Goal: Task Accomplishment & Management: Manage account settings

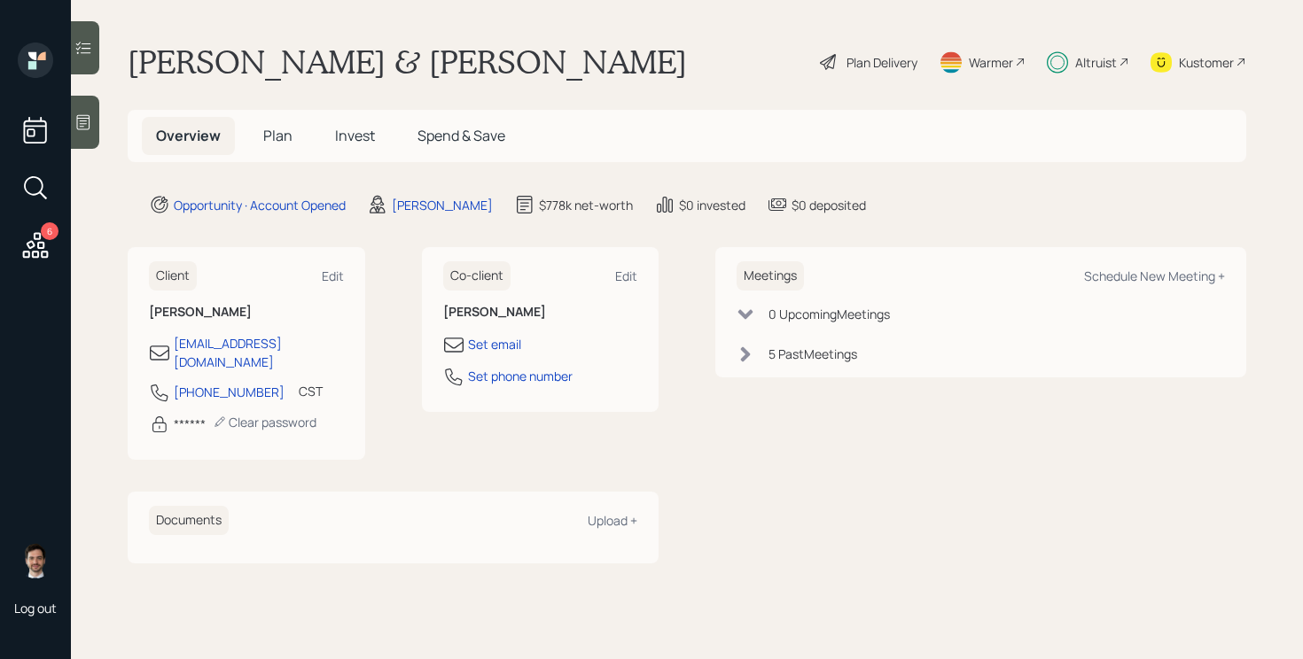
click at [346, 138] on span "Invest" at bounding box center [355, 135] width 40 height 19
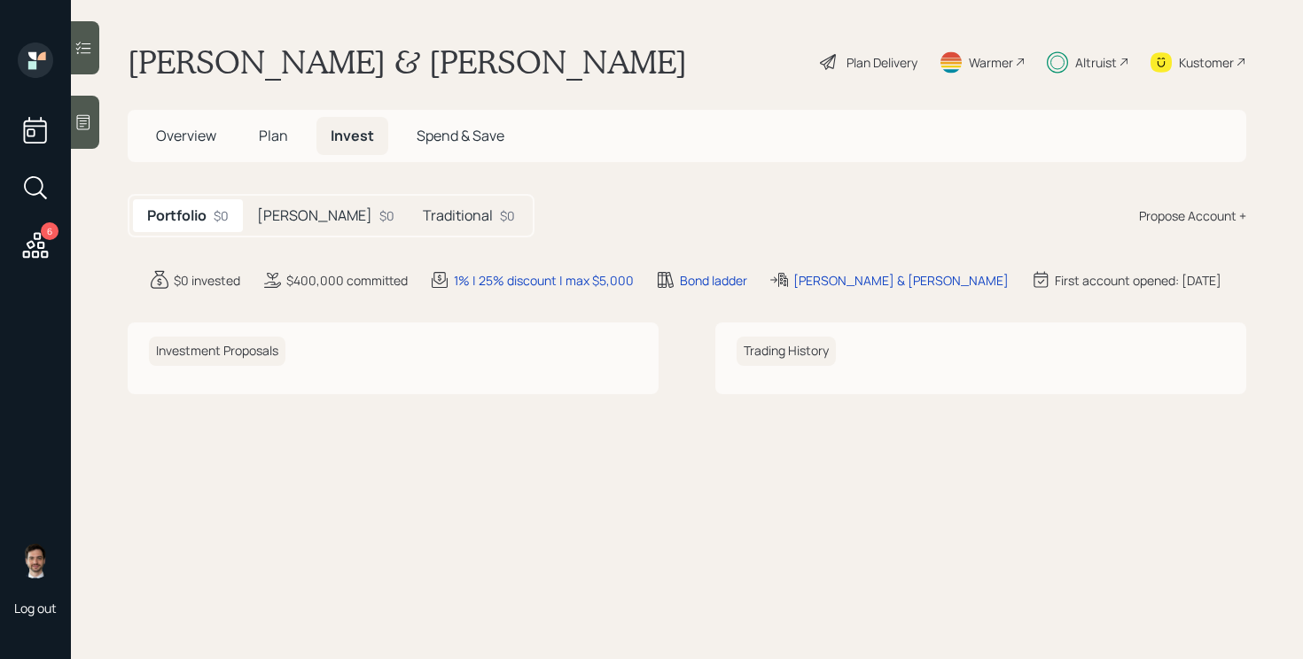
click at [289, 208] on h5 "[PERSON_NAME]" at bounding box center [314, 215] width 115 height 17
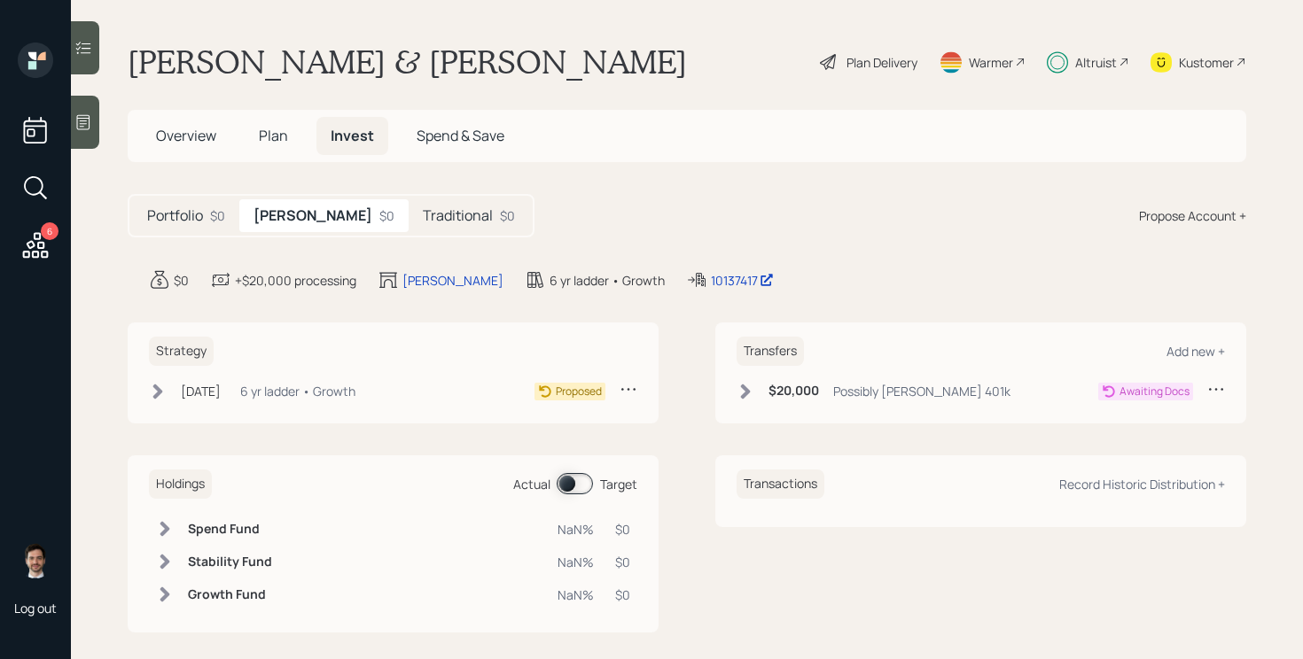
click at [423, 212] on h5 "Traditional" at bounding box center [458, 215] width 70 height 17
click at [279, 207] on h5 "[PERSON_NAME]" at bounding box center [310, 215] width 115 height 17
click at [423, 209] on h5 "Traditional" at bounding box center [458, 215] width 70 height 17
click at [159, 394] on icon at bounding box center [158, 391] width 10 height 15
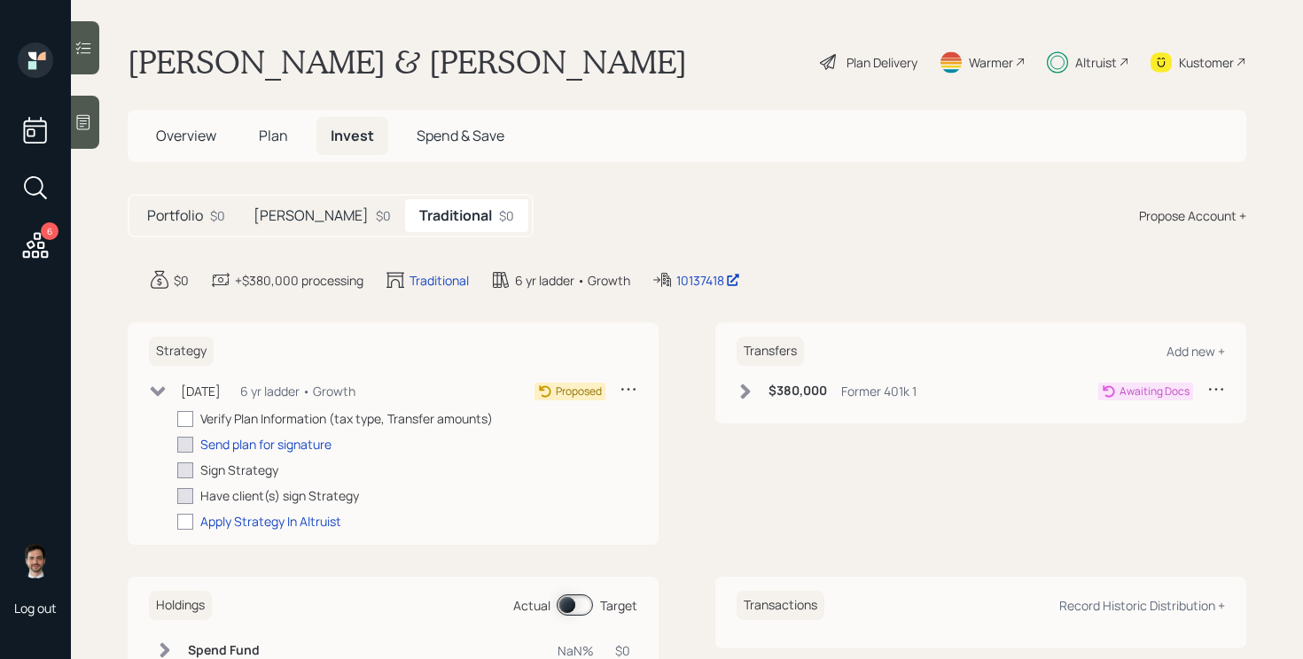
click at [281, 136] on span "Plan" at bounding box center [273, 135] width 29 height 19
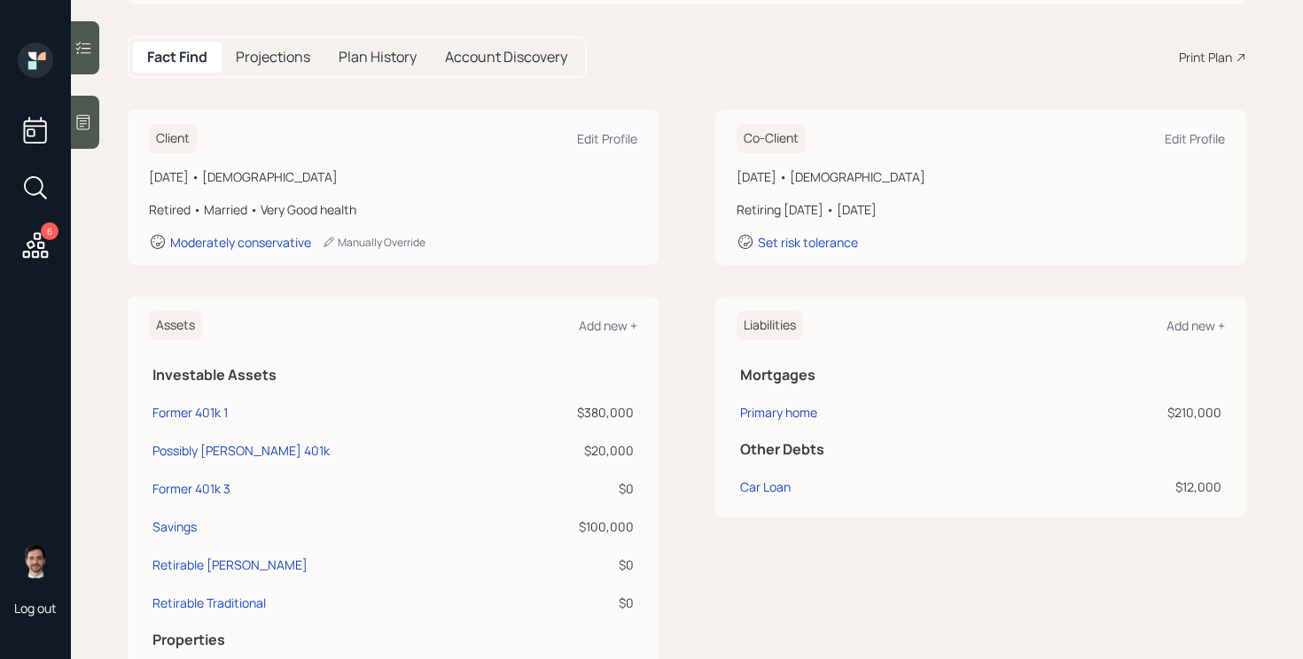
scroll to position [160, 0]
click at [216, 411] on div "Former 401k 1" at bounding box center [189, 411] width 75 height 19
select select "company_sponsored"
select select "balanced"
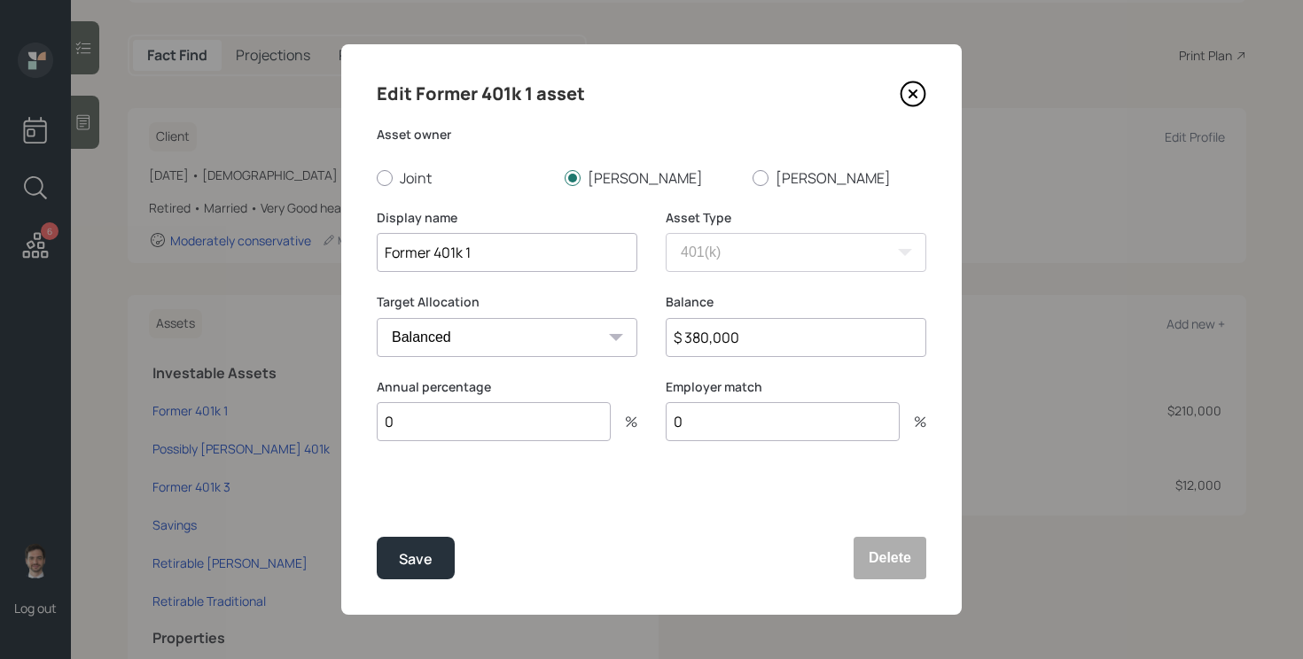
click at [754, 333] on input "$ 380,000" at bounding box center [796, 337] width 261 height 39
type input "$ 60,000"
click at [377, 537] on button "Save" at bounding box center [416, 558] width 78 height 43
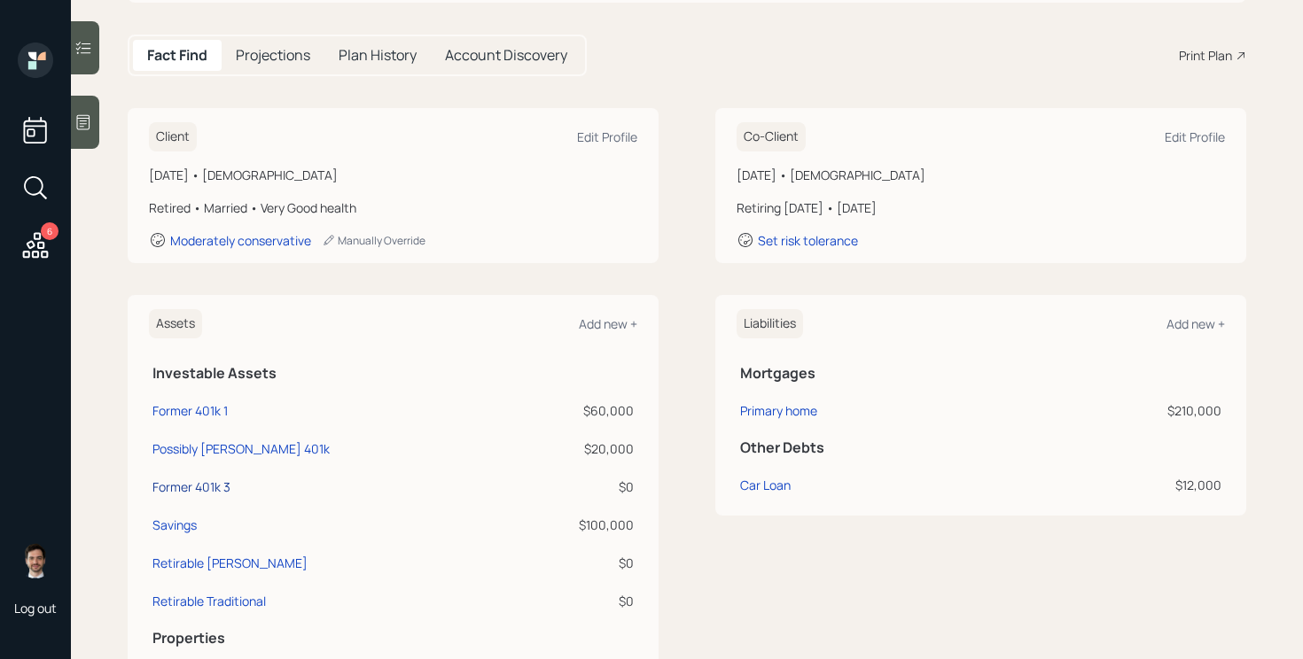
click at [197, 489] on div "Former 401k 3" at bounding box center [191, 487] width 78 height 19
select select "company_sponsored"
select select "balanced"
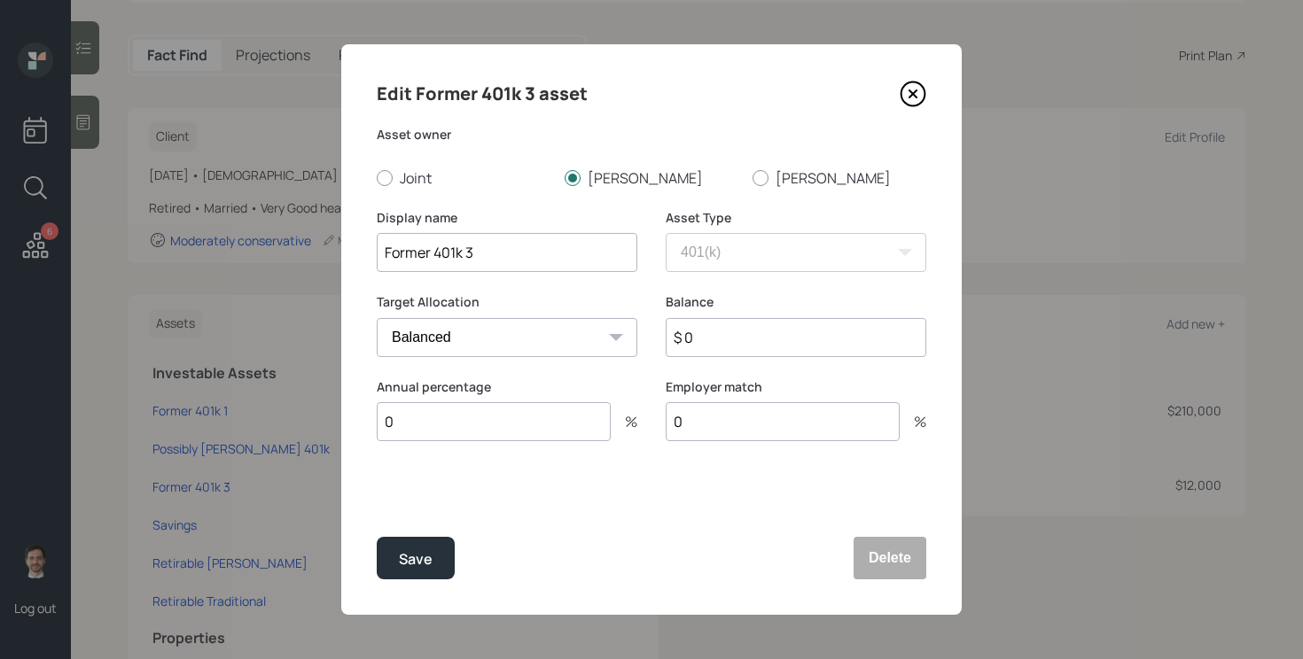
click at [710, 341] on input "$ 0" at bounding box center [796, 337] width 261 height 39
type input "$ 320,000"
click at [377, 537] on button "Save" at bounding box center [416, 558] width 78 height 43
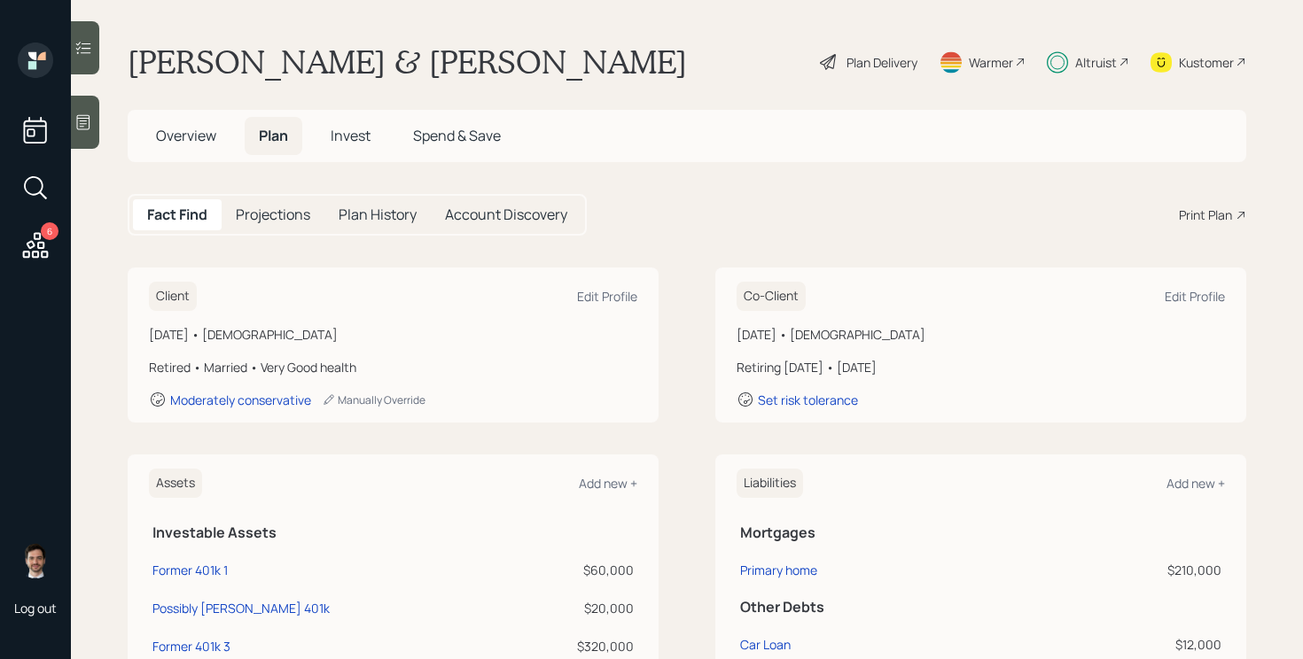
click at [352, 148] on h5 "Invest" at bounding box center [350, 136] width 68 height 38
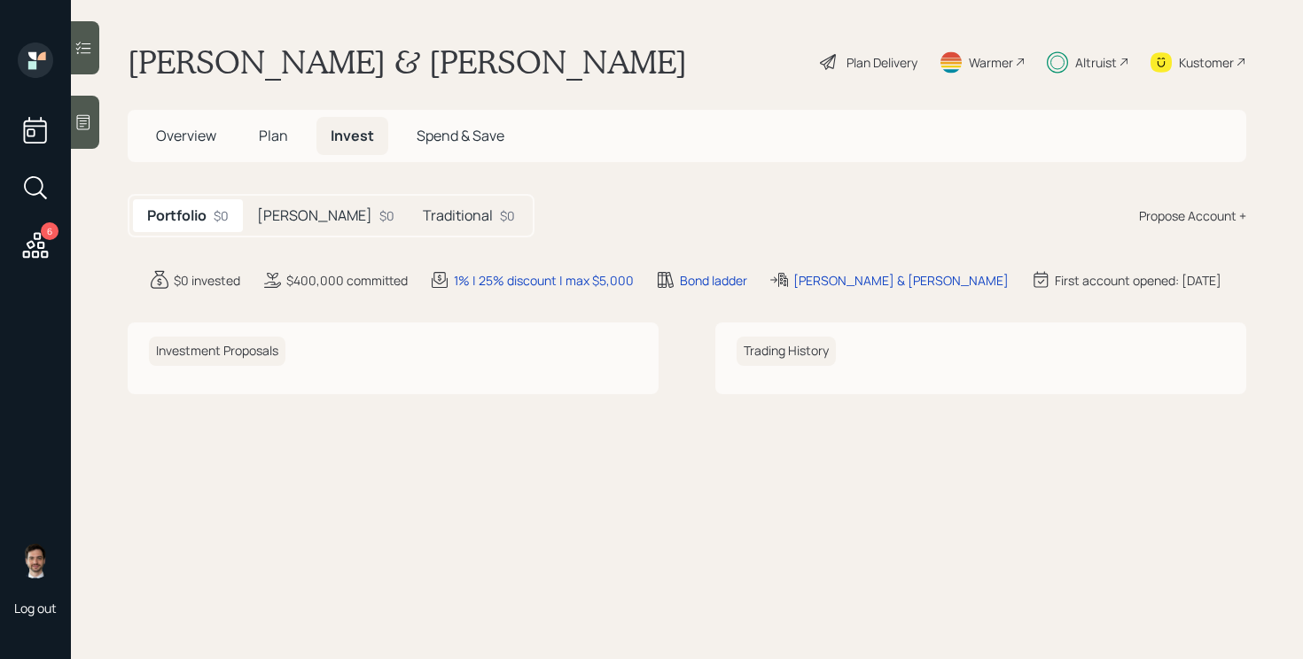
click at [423, 220] on h5 "Traditional" at bounding box center [458, 215] width 70 height 17
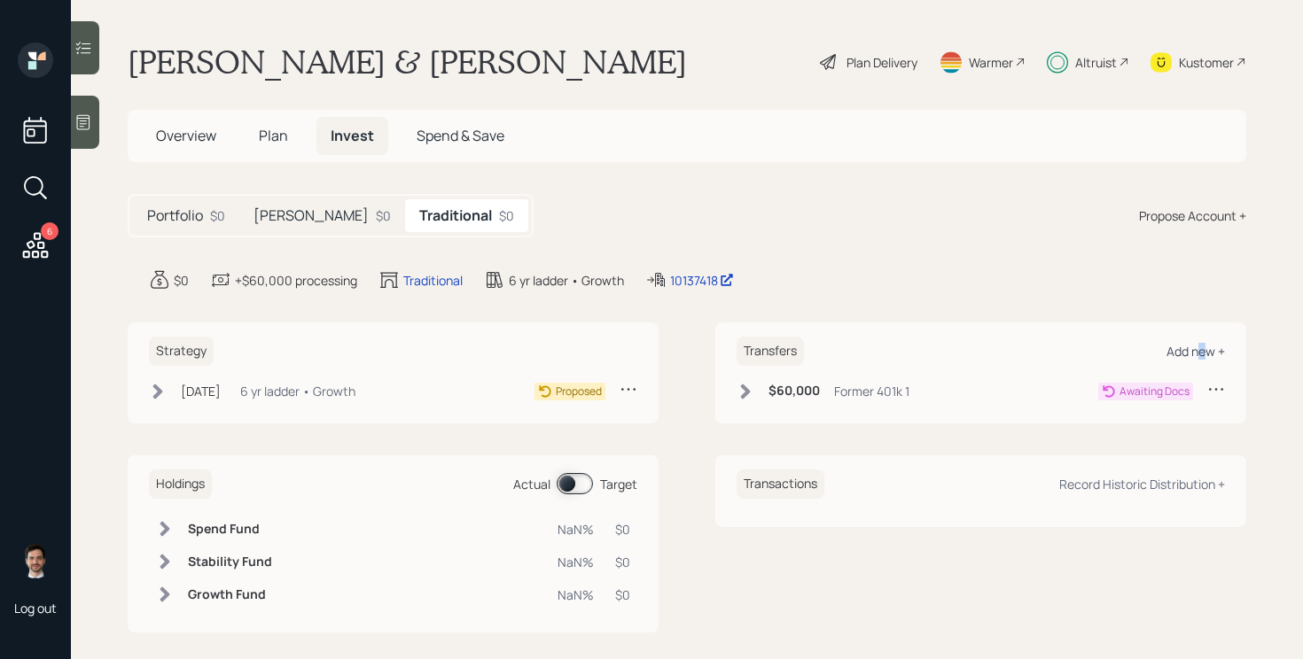
click at [1202, 347] on div "Add new +" at bounding box center [1195, 351] width 58 height 17
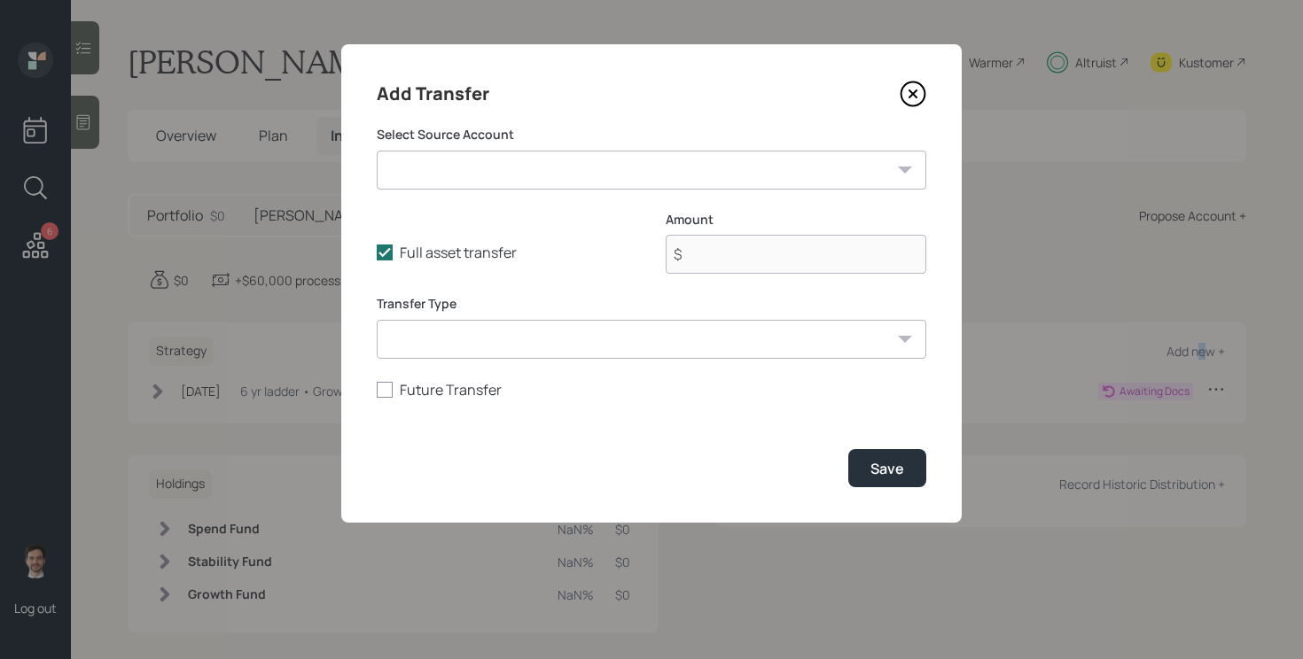
click at [599, 159] on select "Former 401k 1 ($60,000 | 401(k)) Possibly [PERSON_NAME] 401k ($20,000 | 401(k))…" at bounding box center [652, 170] width 550 height 39
select select "a9f0051c-441d-4559-8f5b-05c2456a7ae5"
click at [377, 151] on select "Former 401k 1 ($60,000 | 401(k)) Possibly [PERSON_NAME] 401k ($20,000 | 401(k))…" at bounding box center [652, 170] width 550 height 39
type input "$ 320,000"
click at [879, 462] on div "Save" at bounding box center [887, 468] width 34 height 19
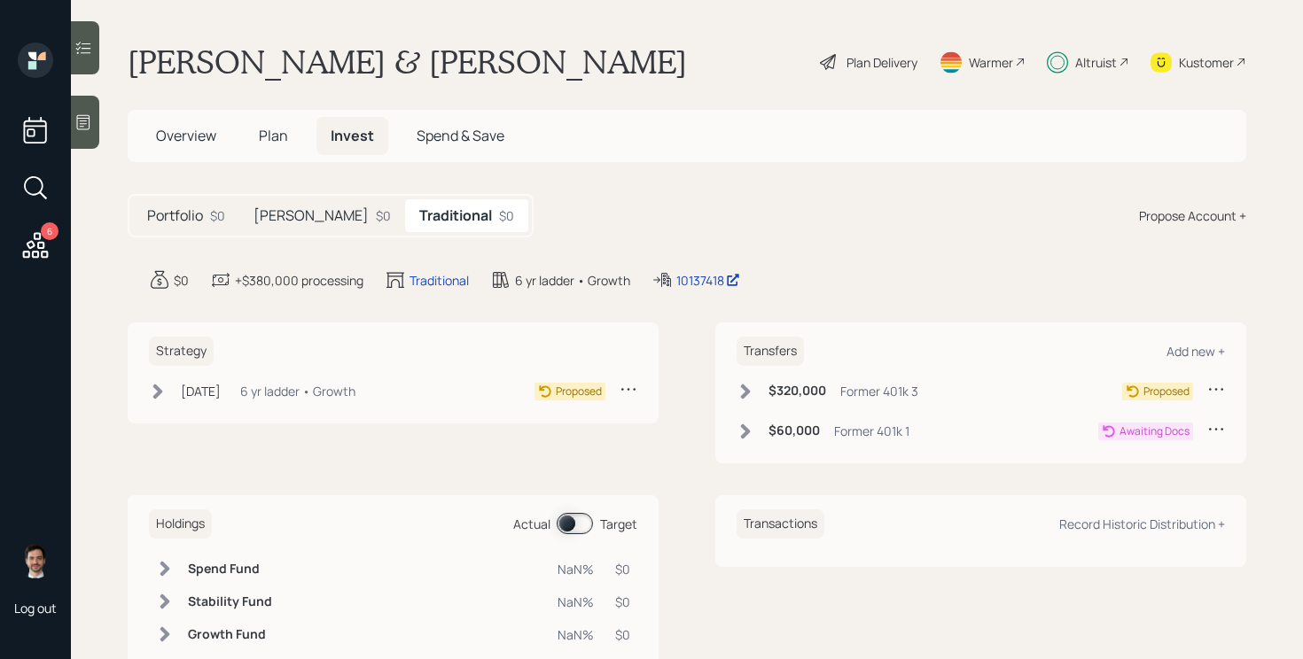
click at [742, 395] on icon at bounding box center [746, 391] width 10 height 15
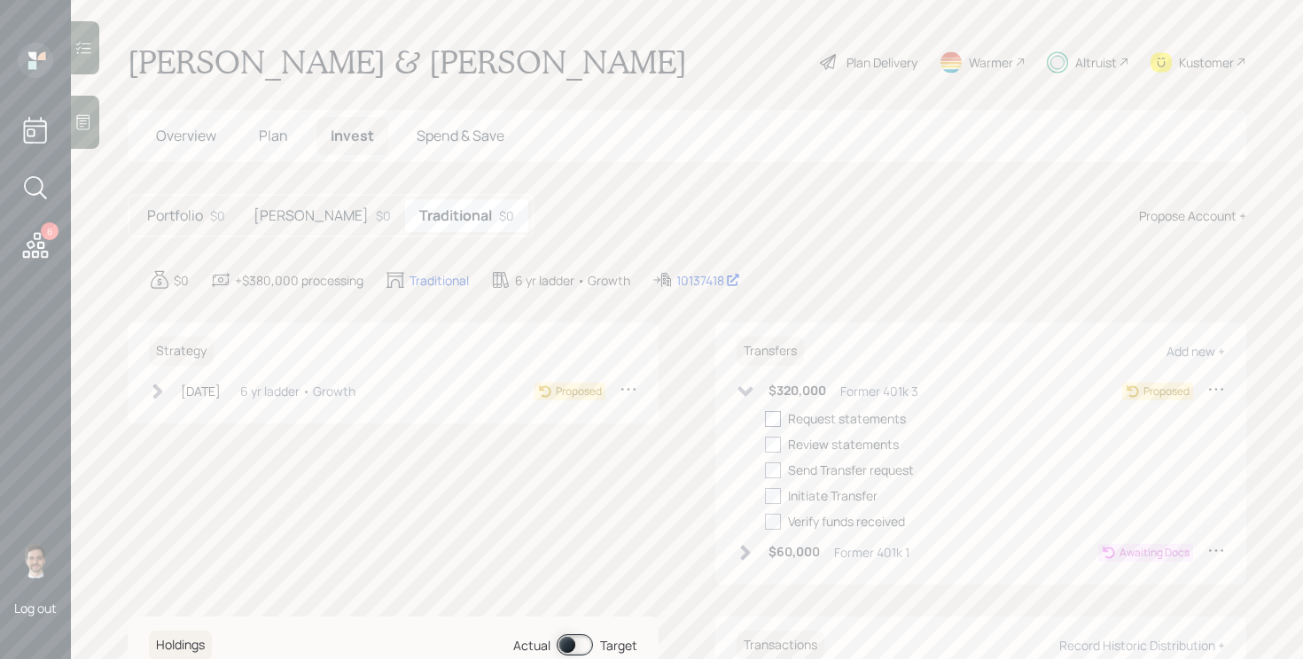
click at [777, 420] on div at bounding box center [773, 419] width 16 height 16
click at [765, 419] on input "checkbox" at bounding box center [764, 418] width 1 height 1
checkbox input "true"
click at [774, 448] on div at bounding box center [773, 445] width 16 height 16
click at [765, 445] on input "checkbox" at bounding box center [764, 444] width 1 height 1
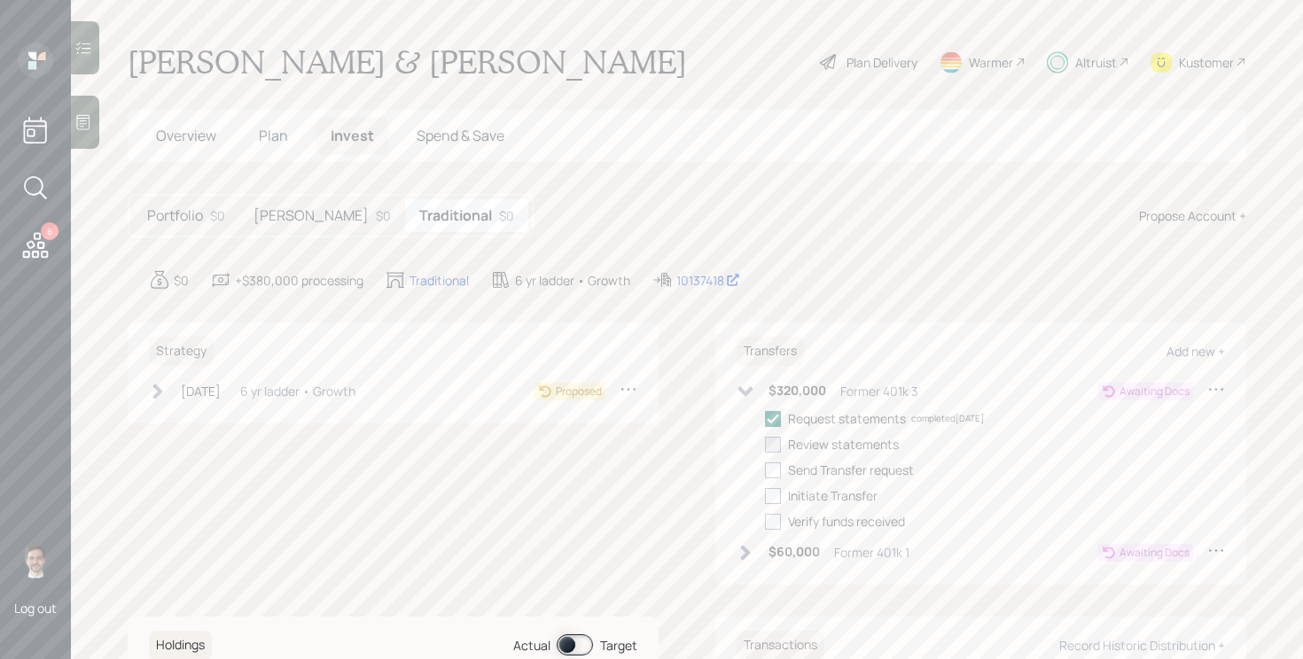
checkbox input "true"
click at [752, 390] on icon at bounding box center [746, 392] width 18 height 18
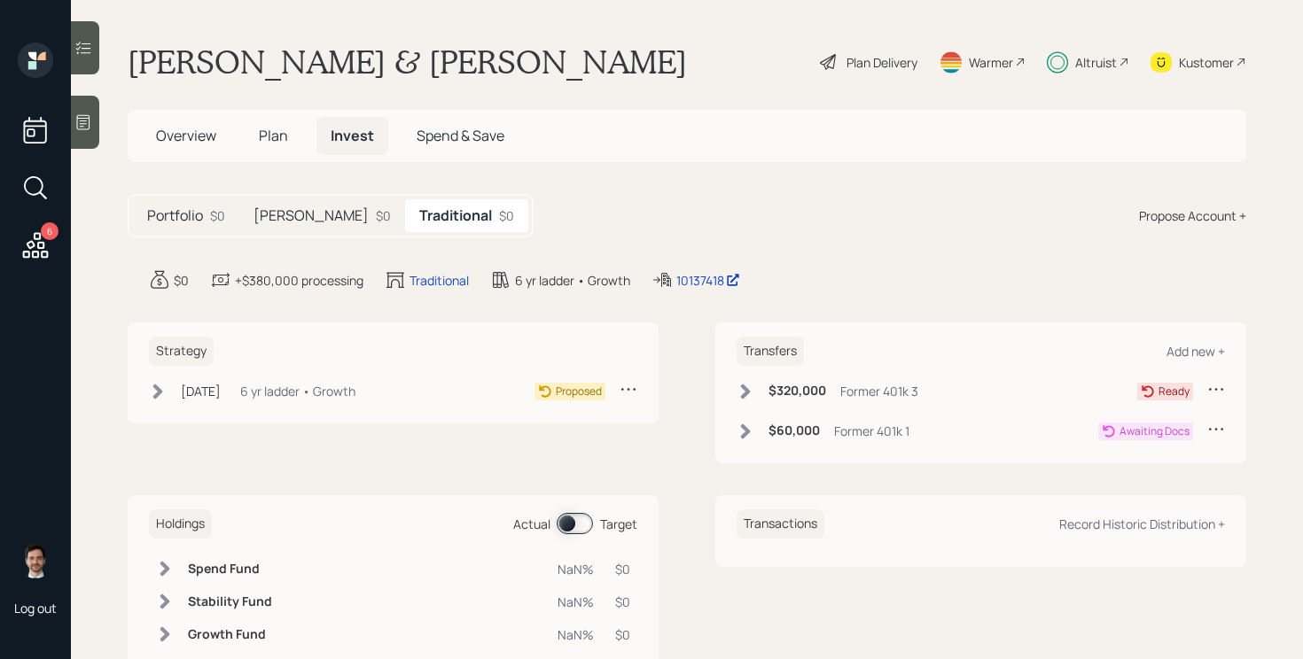
click at [745, 439] on icon at bounding box center [746, 432] width 18 height 18
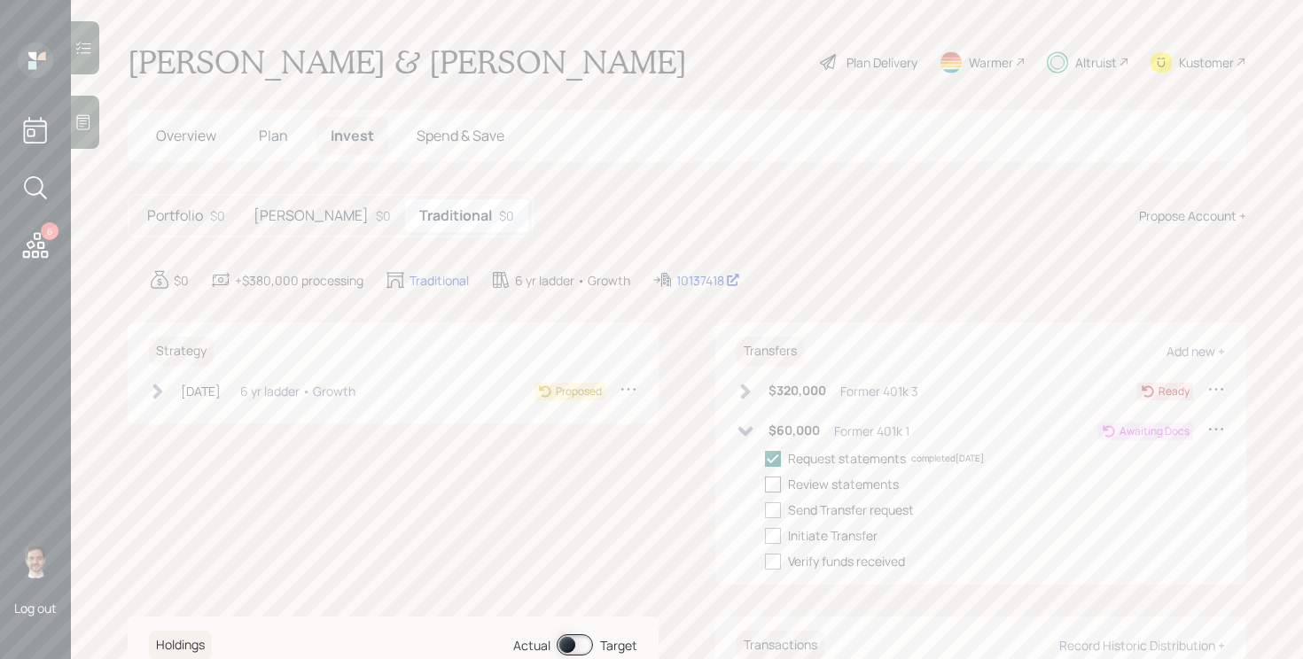
click at [771, 485] on div at bounding box center [773, 485] width 16 height 16
click at [765, 485] on input "checkbox" at bounding box center [764, 484] width 1 height 1
checkbox input "true"
click at [781, 508] on div at bounding box center [773, 511] width 16 height 16
click at [765, 510] on input "checkbox" at bounding box center [764, 510] width 1 height 1
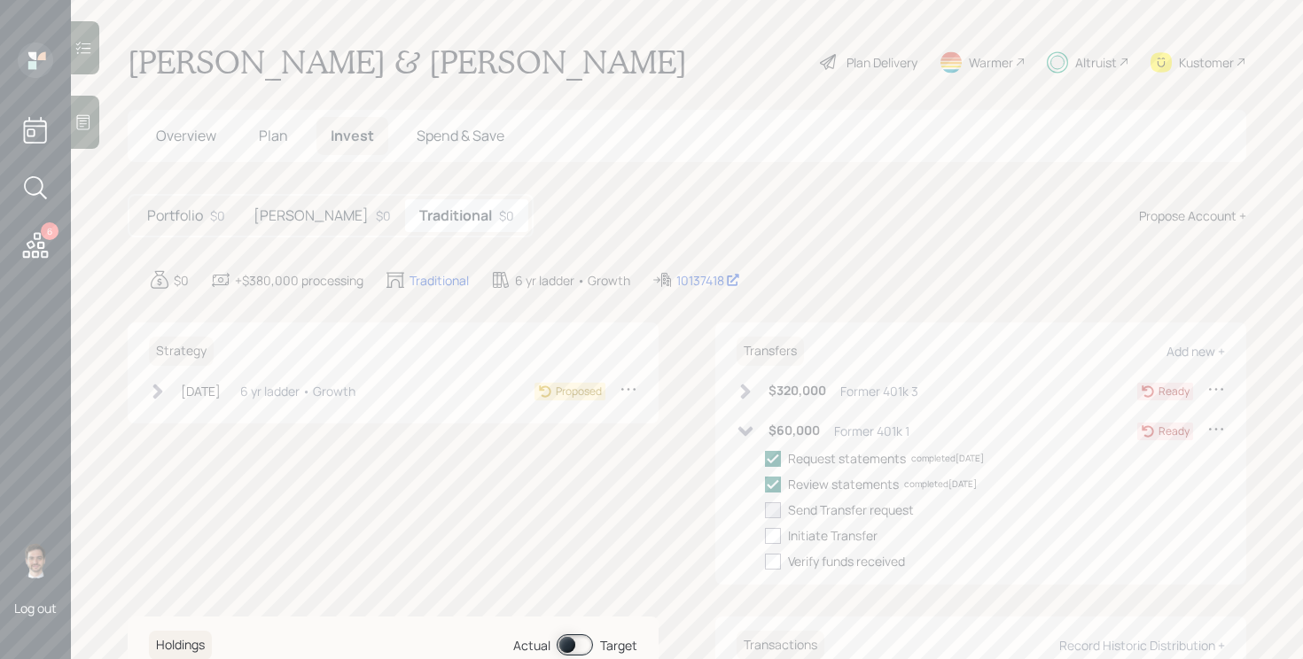
checkbox input "true"
click at [777, 539] on div at bounding box center [773, 536] width 16 height 16
click at [765, 536] on input "checkbox" at bounding box center [764, 535] width 1 height 1
checkbox input "true"
click at [742, 426] on icon at bounding box center [746, 432] width 18 height 18
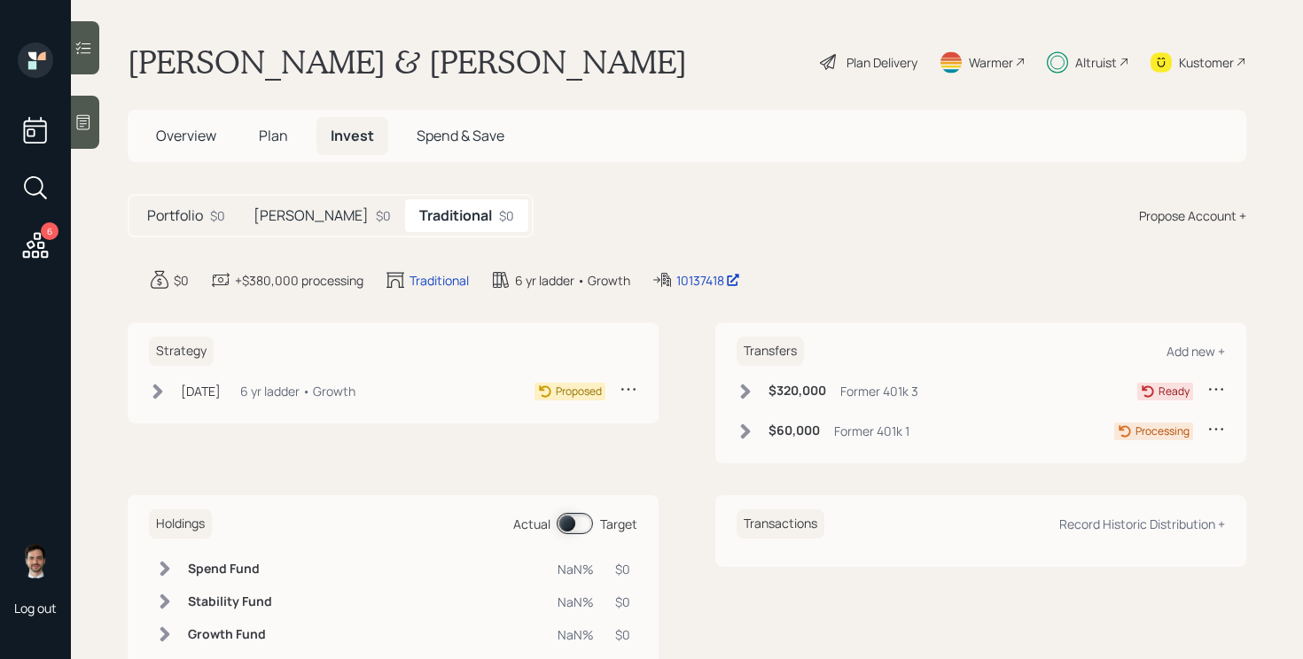
click at [191, 132] on span "Overview" at bounding box center [186, 135] width 60 height 19
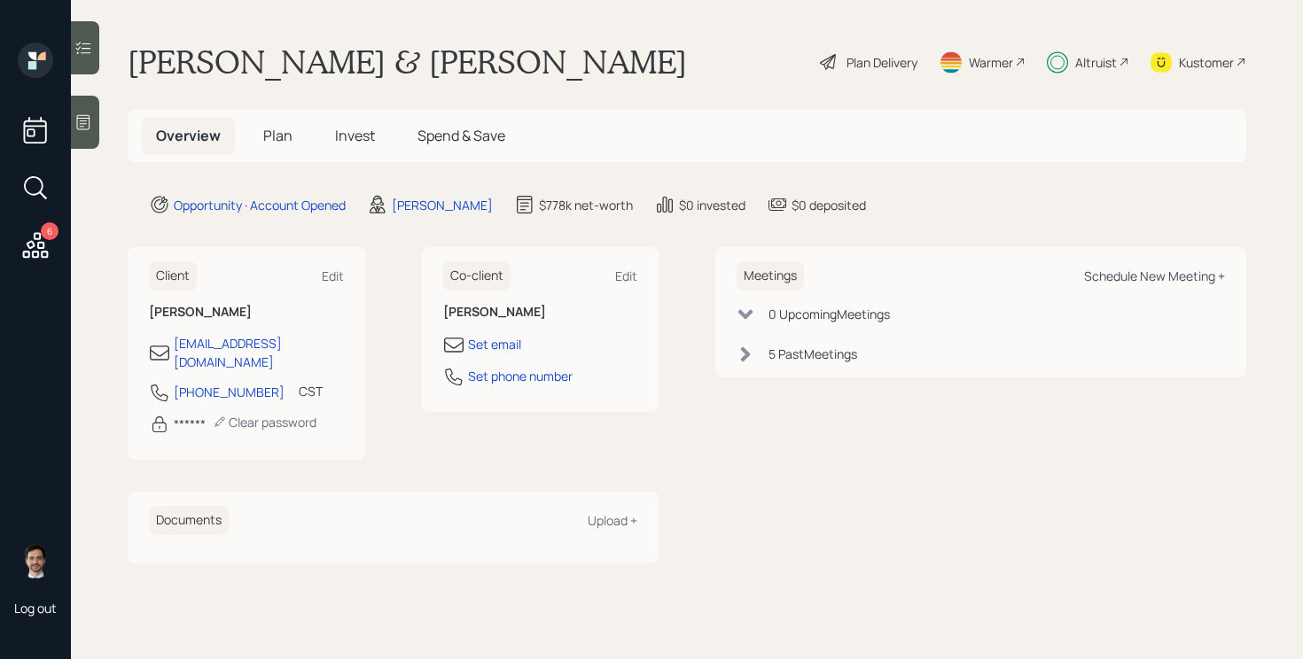
click at [1144, 272] on div "Schedule New Meeting +" at bounding box center [1154, 276] width 141 height 17
select select "ef6b64e1-8f62-4a74-b865-a7df4b35b836"
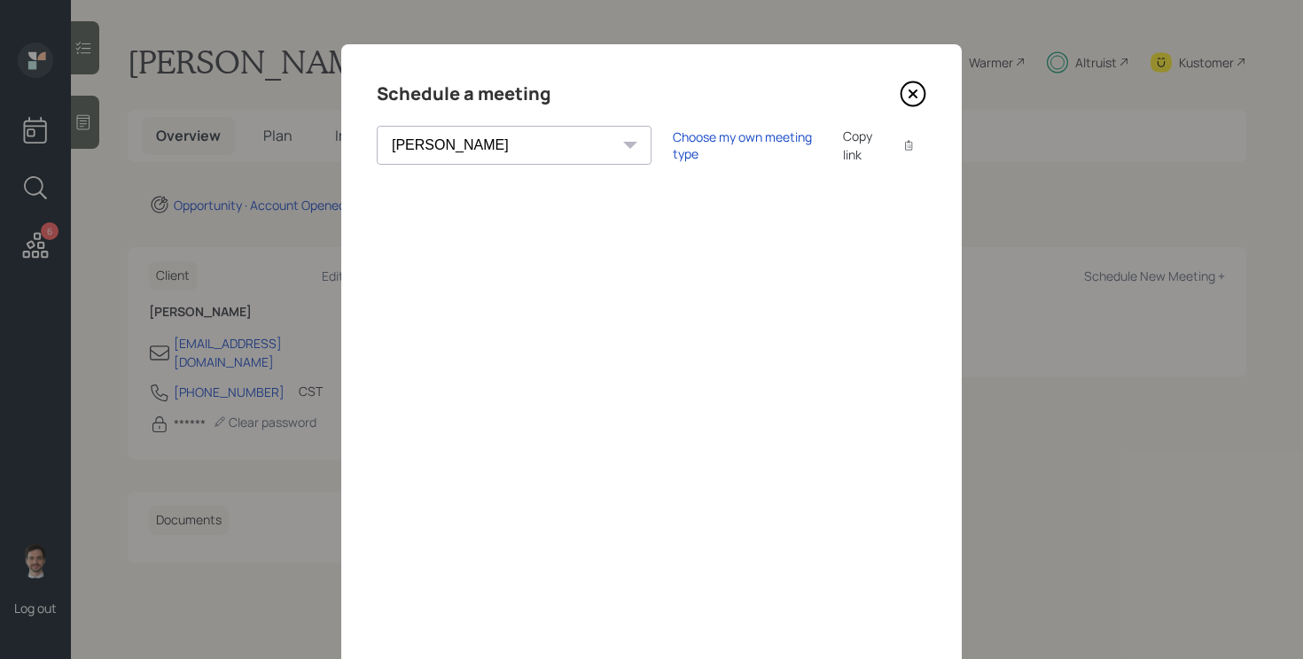
click at [919, 92] on icon at bounding box center [913, 94] width 27 height 27
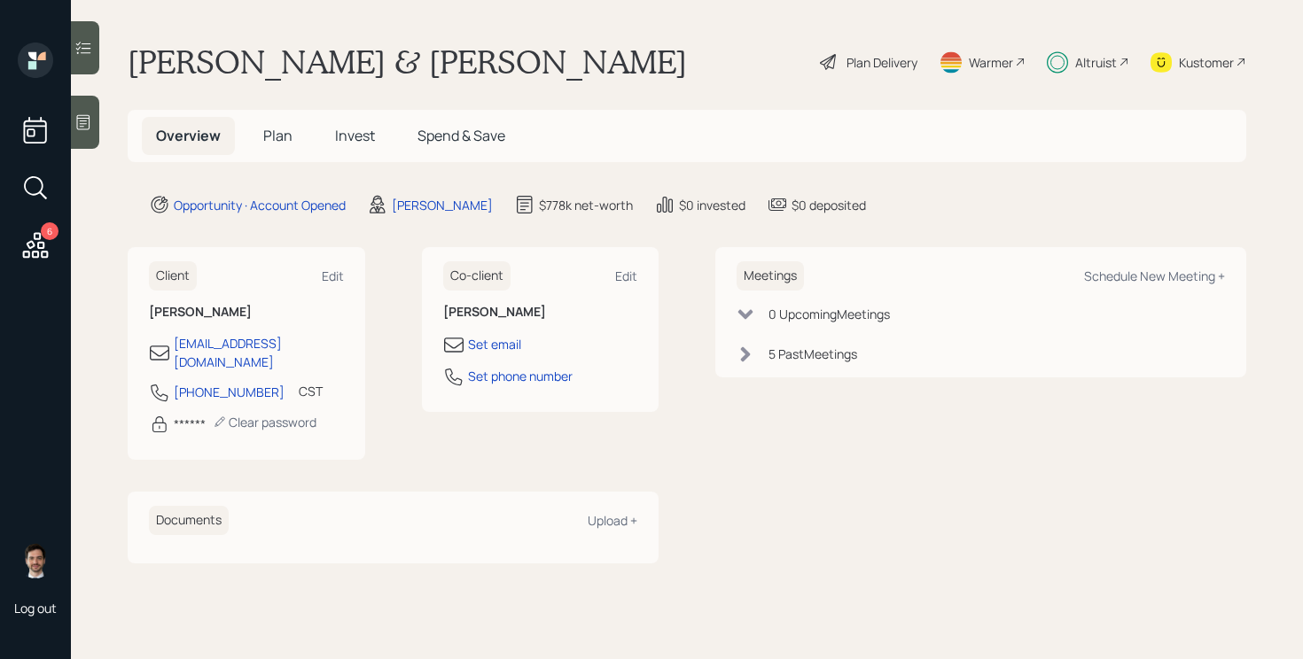
click at [581, 43] on div "Danny & Paula Phillips Plan Delivery Warmer Altruist Kustomer" at bounding box center [687, 62] width 1119 height 39
click at [46, 252] on icon at bounding box center [36, 245] width 26 height 26
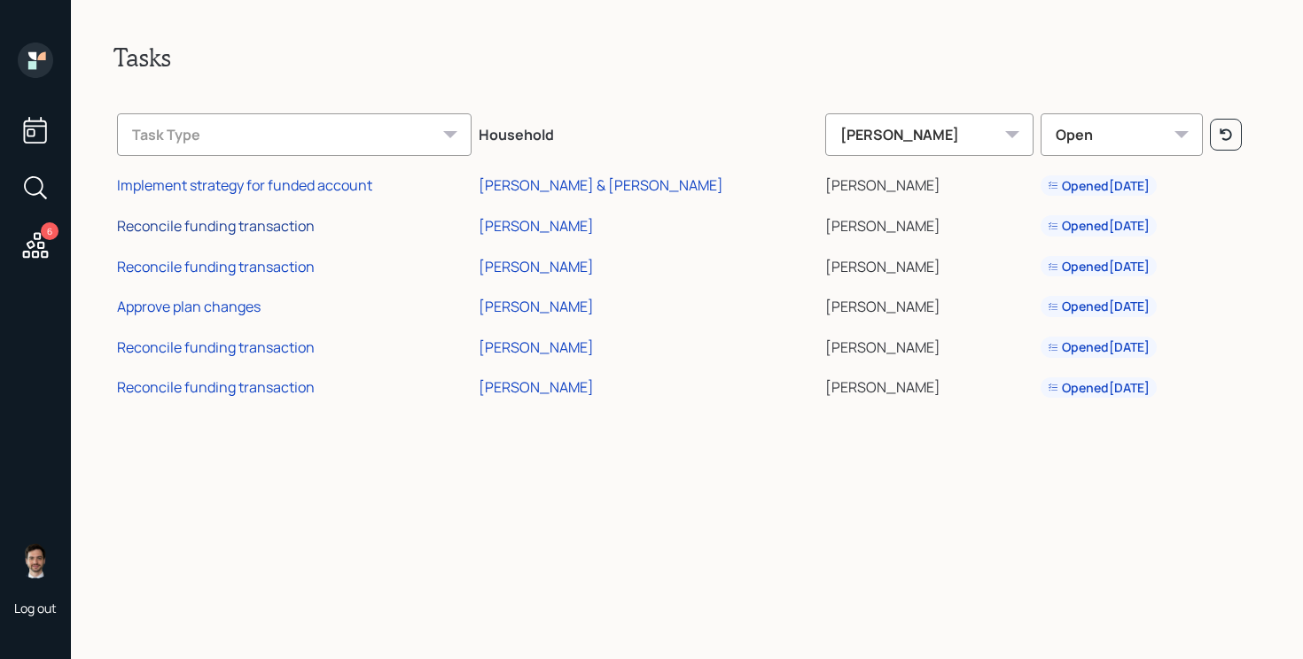
click at [267, 228] on div "Reconcile funding transaction" at bounding box center [216, 225] width 198 height 19
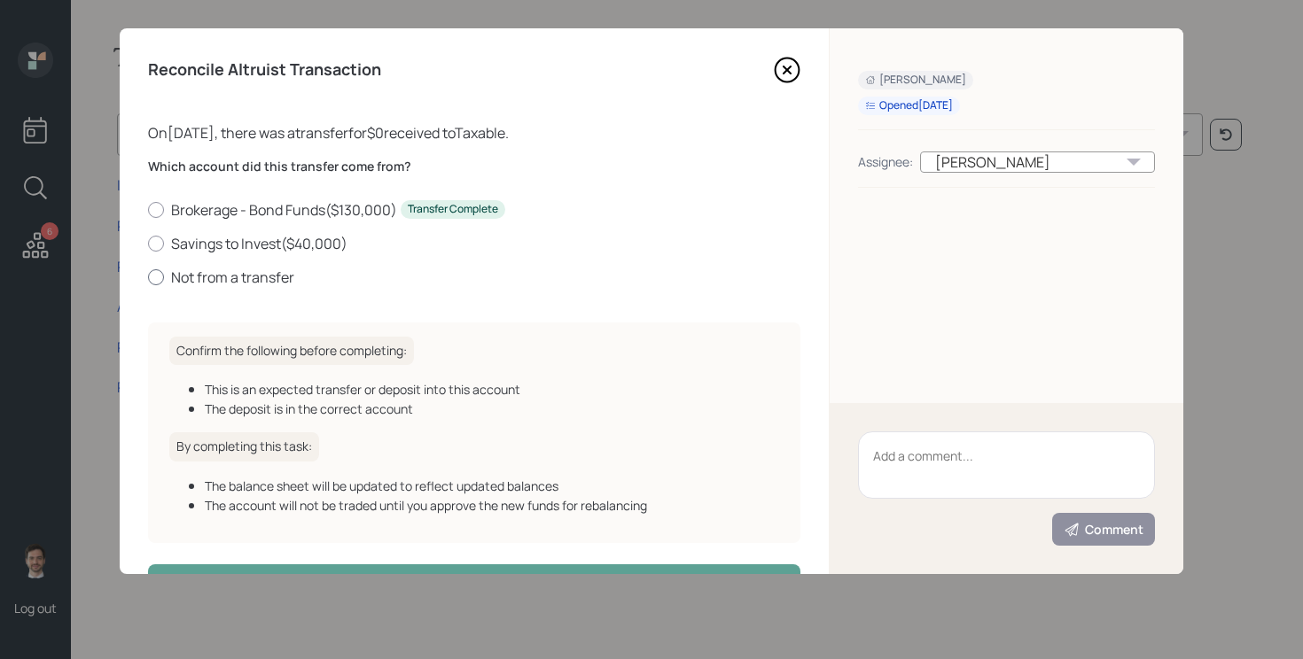
click at [222, 283] on label "Not from a transfer" at bounding box center [474, 277] width 652 height 19
click at [148, 277] on input "Not from a transfer" at bounding box center [147, 277] width 1 height 1
radio input "true"
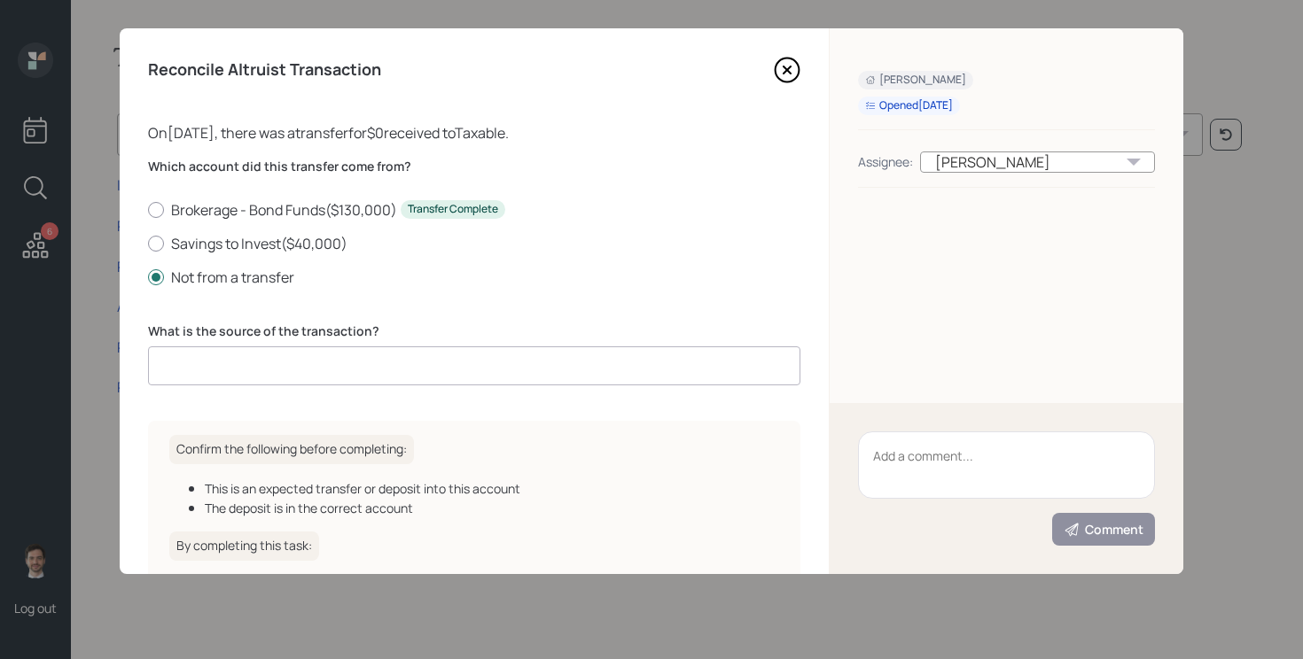
click at [414, 377] on input at bounding box center [474, 366] width 652 height 39
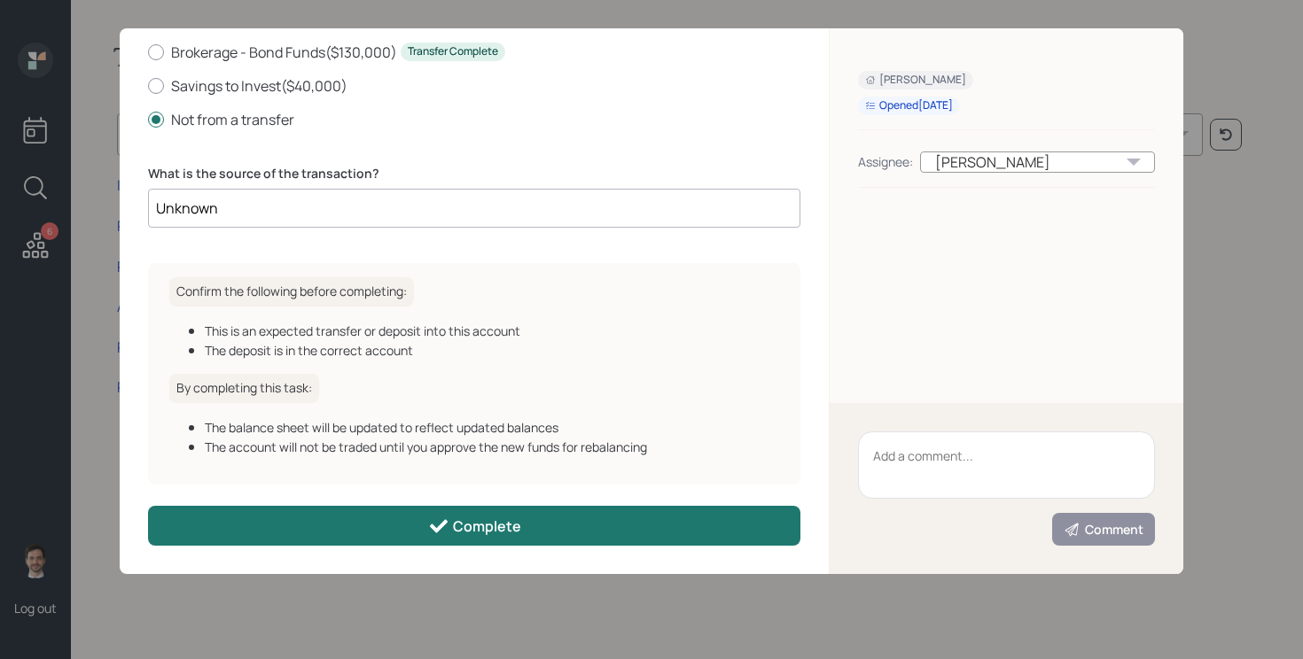
type input "Unknown"
click at [588, 514] on button "Complete" at bounding box center [474, 526] width 652 height 40
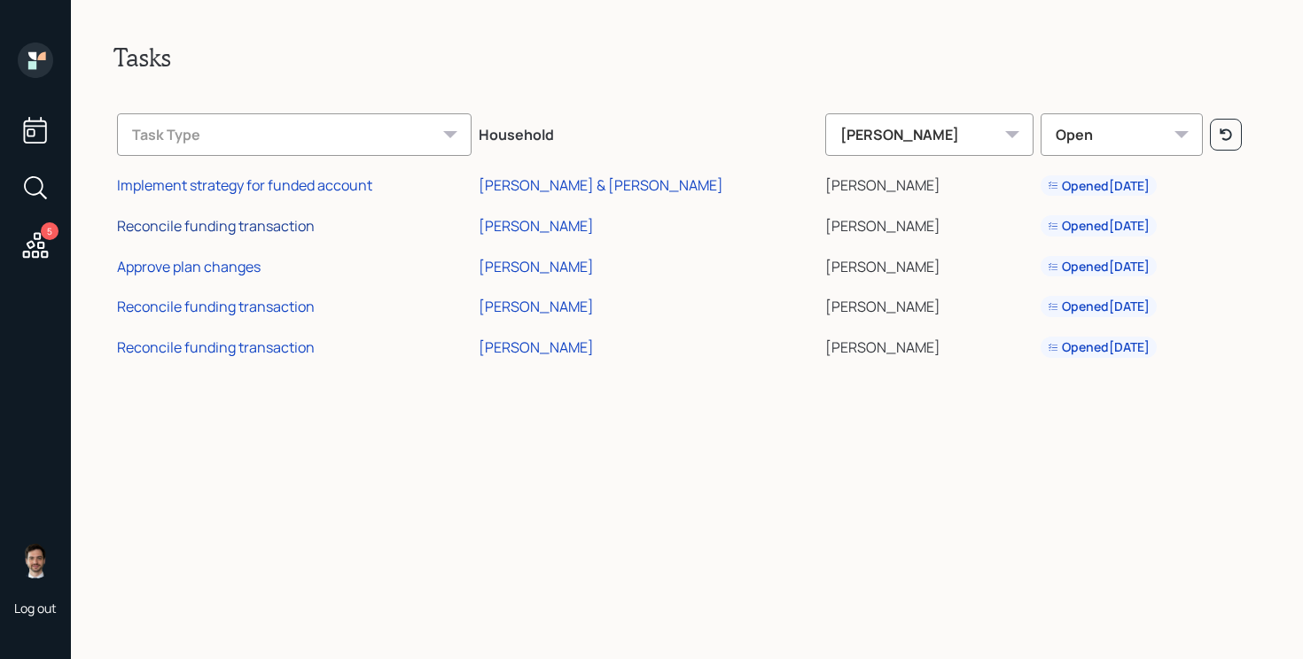
click at [252, 230] on div "Reconcile funding transaction" at bounding box center [216, 225] width 198 height 19
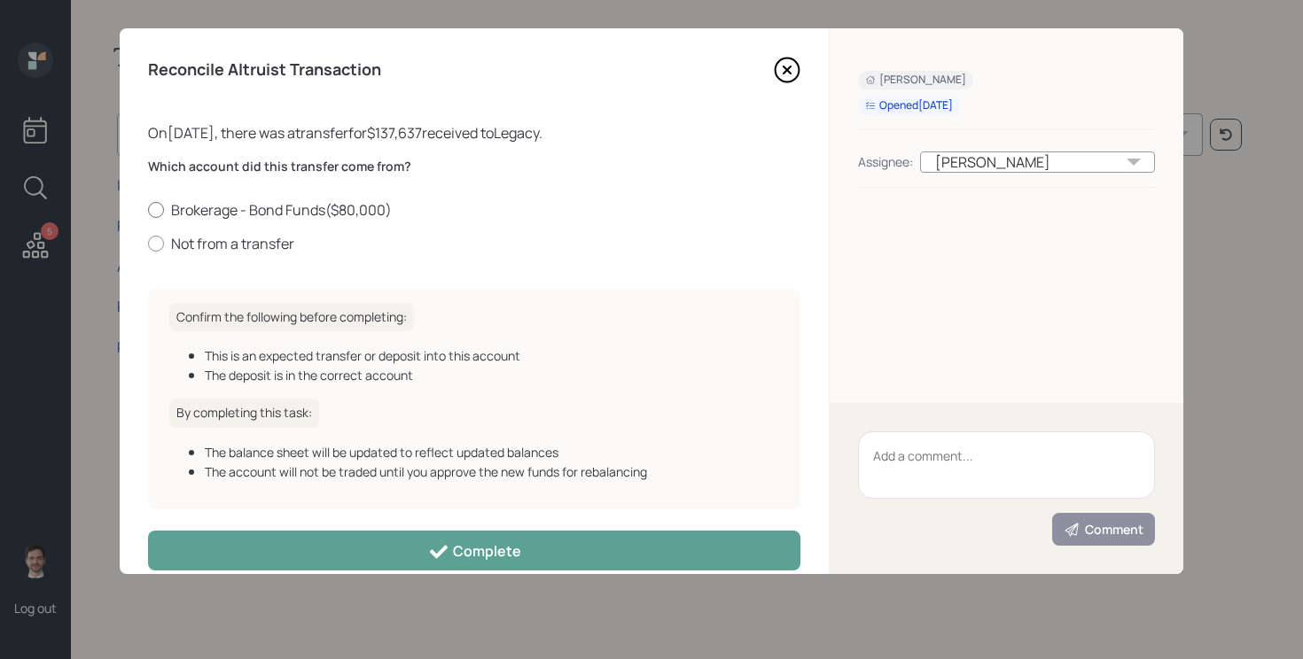
click at [264, 207] on label "Brokerage - Bond Funds ( $80,000 )" at bounding box center [474, 209] width 652 height 19
click at [148, 209] on input "Brokerage - Bond Funds ( $80,000 )" at bounding box center [147, 209] width 1 height 1
radio input "true"
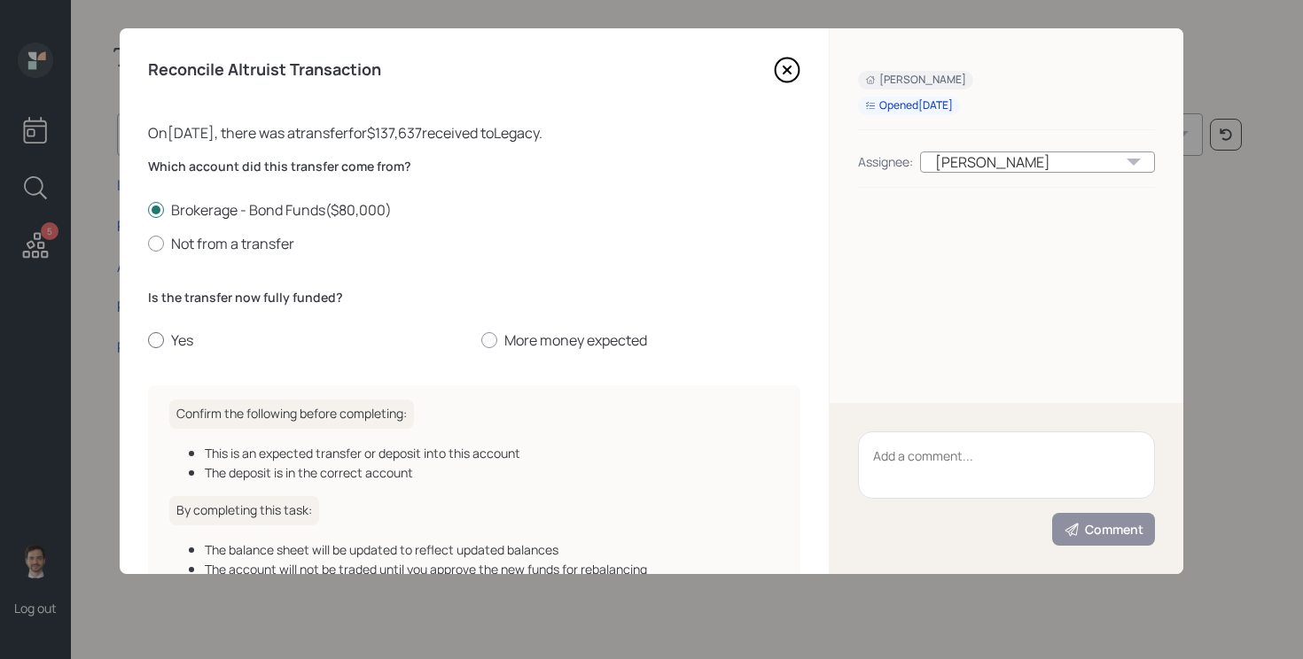
click at [186, 331] on label "Yes" at bounding box center [307, 340] width 319 height 19
click at [148, 340] on input "Yes" at bounding box center [147, 340] width 1 height 1
radio input "true"
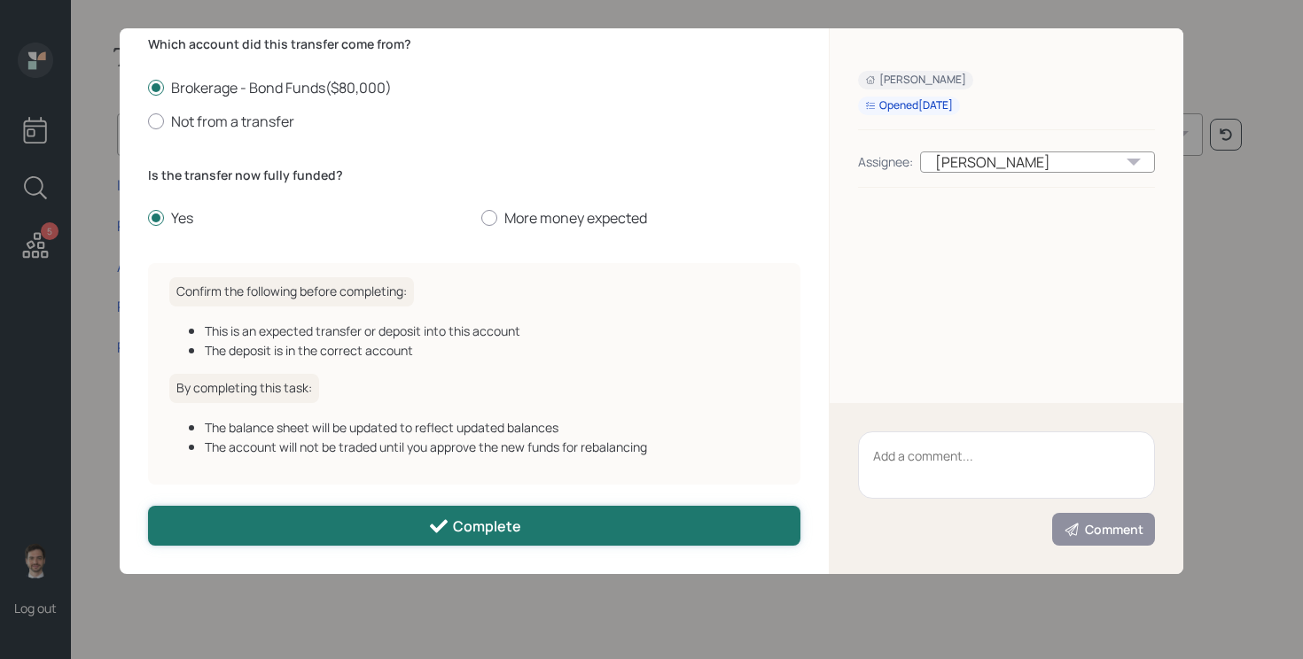
click at [393, 530] on button "Complete" at bounding box center [474, 526] width 652 height 40
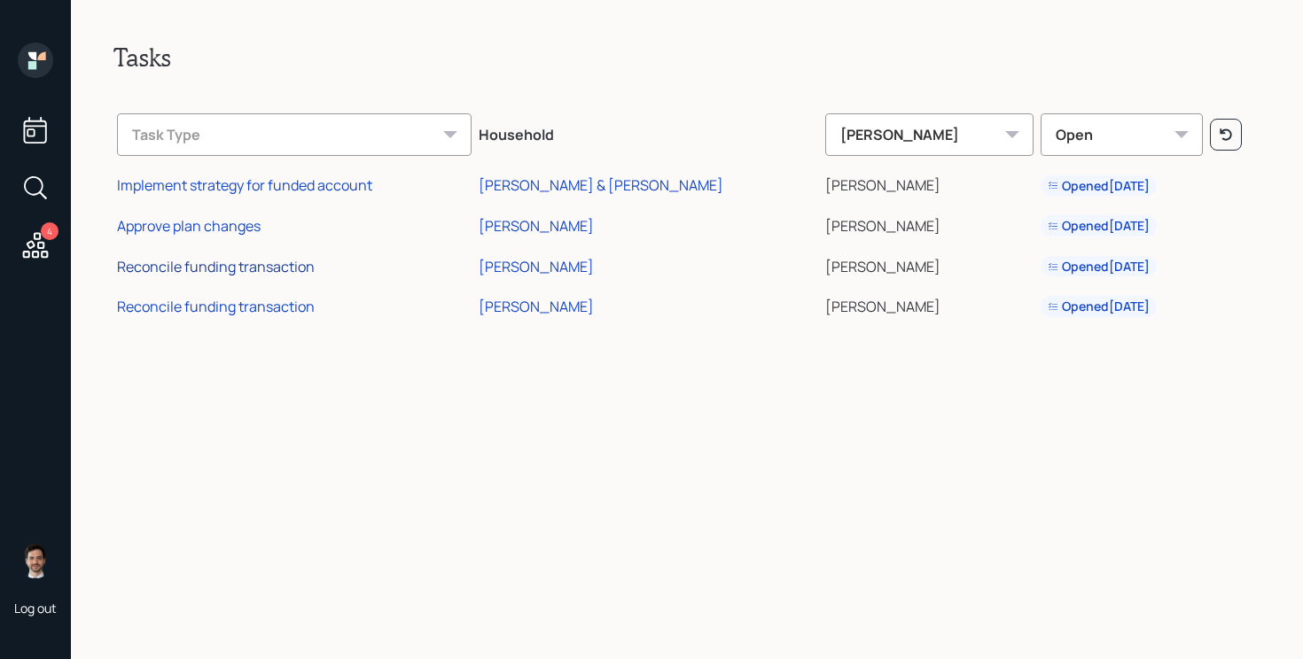
click at [254, 269] on div "Reconcile funding transaction" at bounding box center [216, 266] width 198 height 19
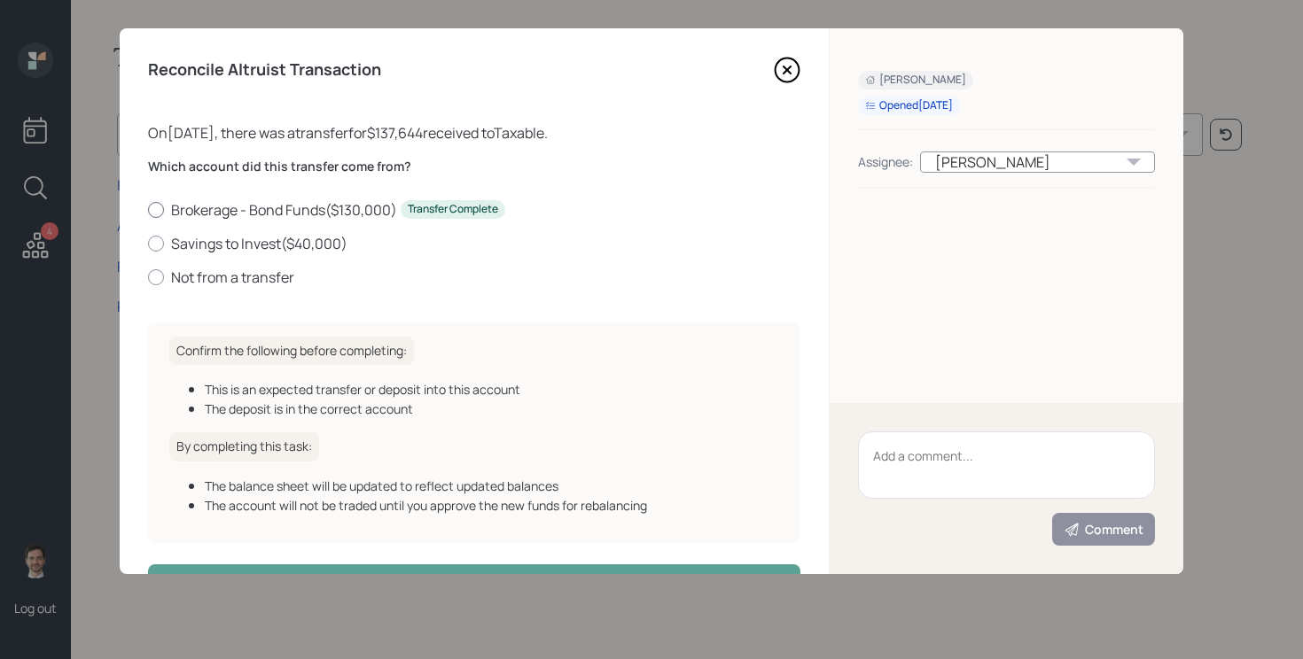
click at [274, 214] on label "Brokerage - Bond Funds ( $130,000 ) Transfer Complete" at bounding box center [474, 209] width 652 height 19
click at [148, 210] on input "Brokerage - Bond Funds ( $130,000 ) Transfer Complete" at bounding box center [147, 209] width 1 height 1
radio input "true"
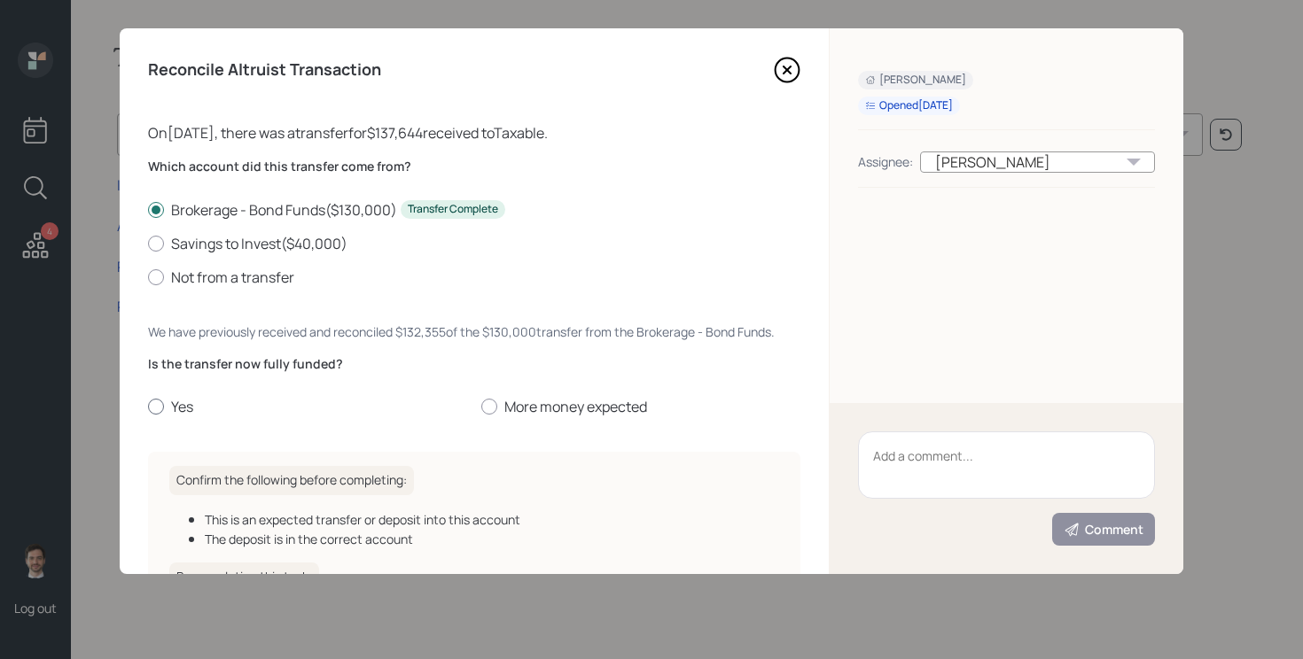
click at [173, 398] on label "Yes" at bounding box center [307, 406] width 319 height 19
click at [148, 407] on input "Yes" at bounding box center [147, 407] width 1 height 1
radio input "true"
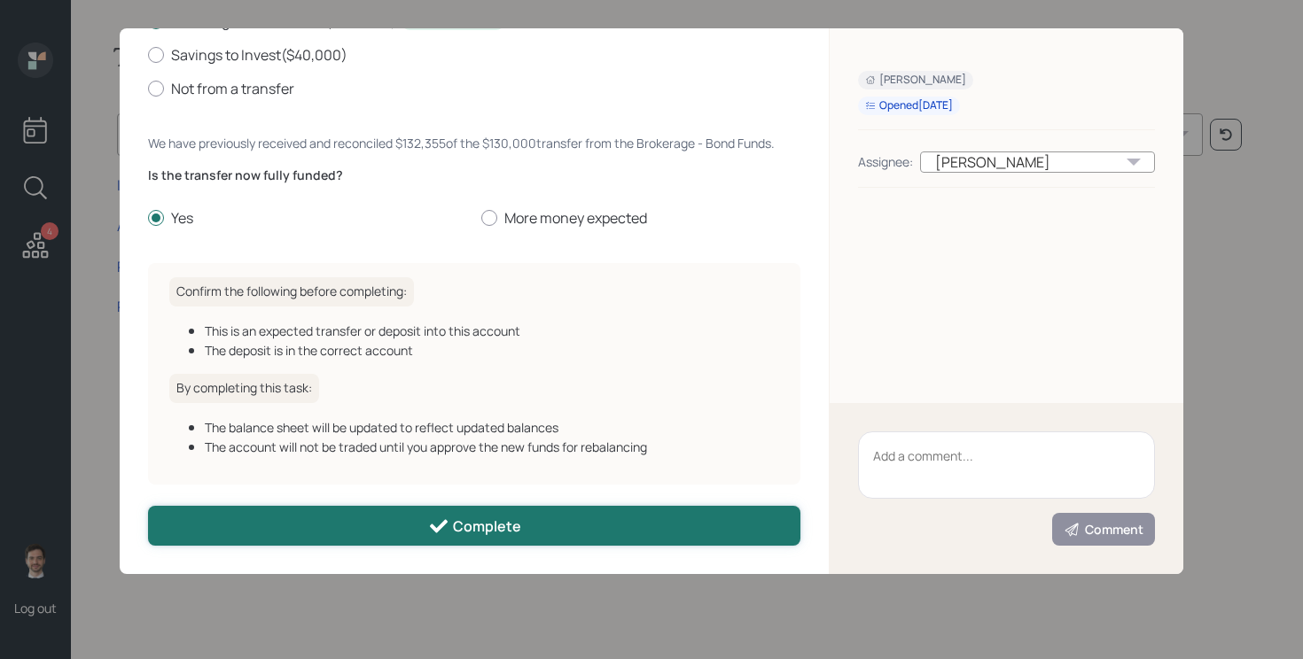
click at [345, 533] on button "Complete" at bounding box center [474, 526] width 652 height 40
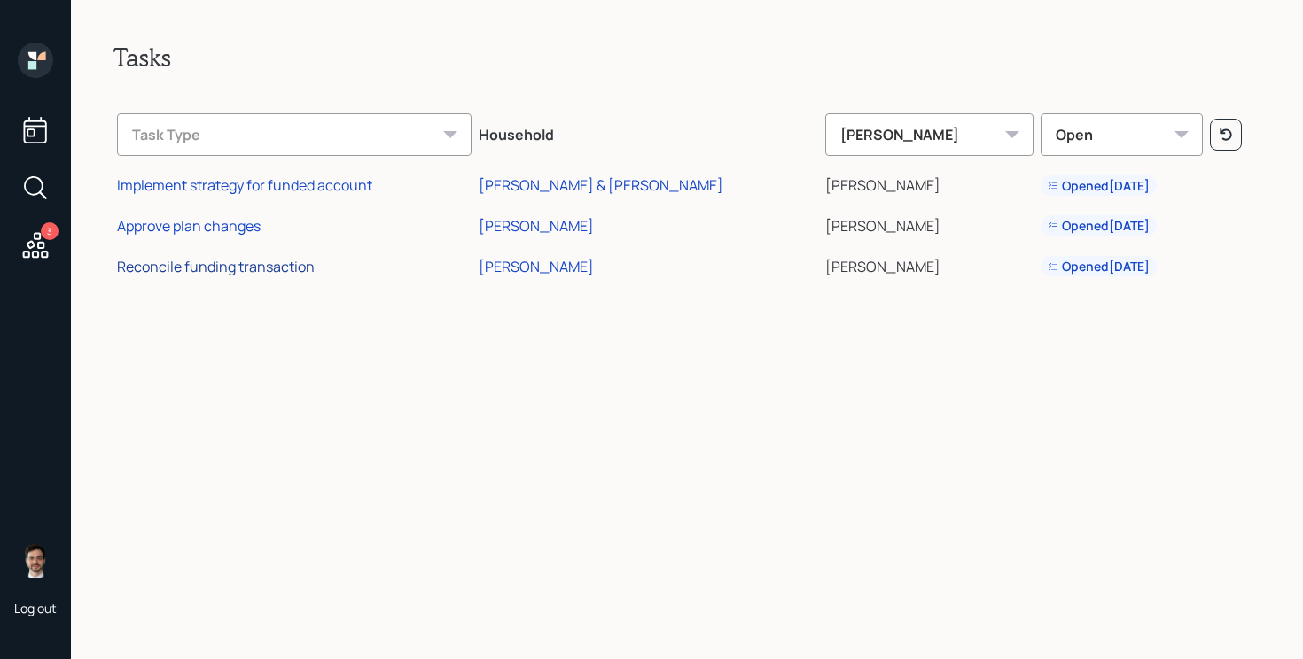
click at [202, 264] on div "Reconcile funding transaction" at bounding box center [216, 266] width 198 height 19
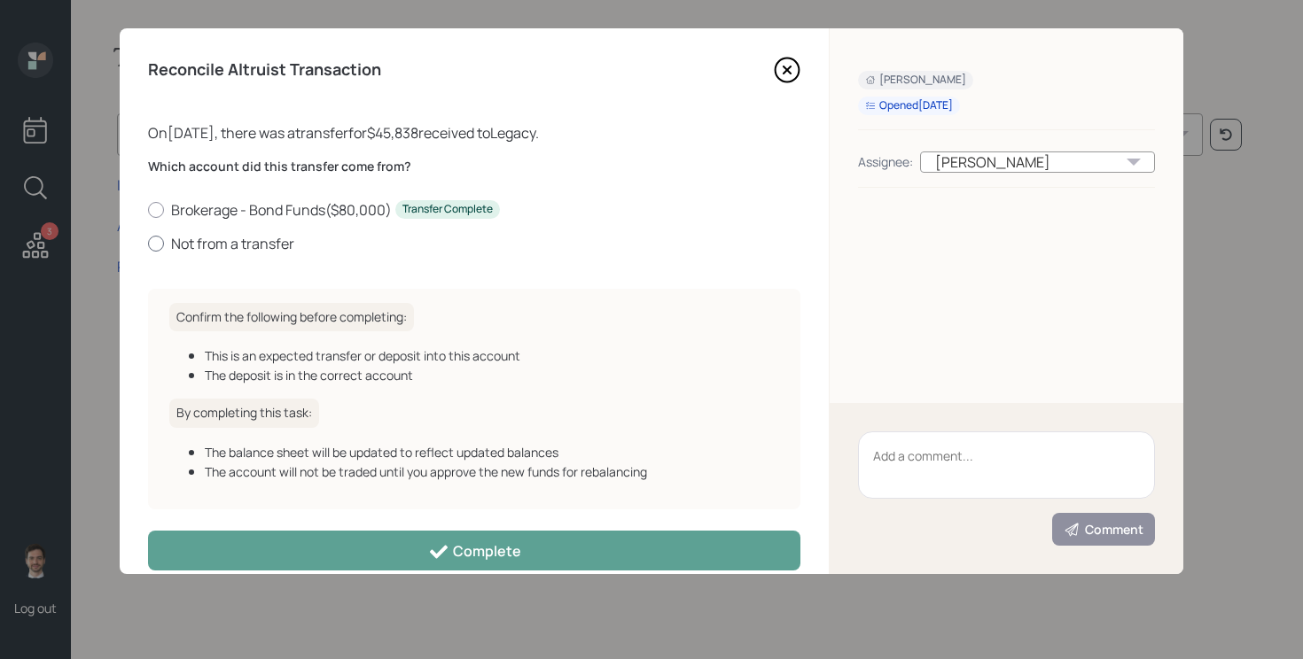
click at [240, 246] on label "Not from a transfer" at bounding box center [474, 243] width 652 height 19
click at [148, 244] on input "Not from a transfer" at bounding box center [147, 243] width 1 height 1
radio input "true"
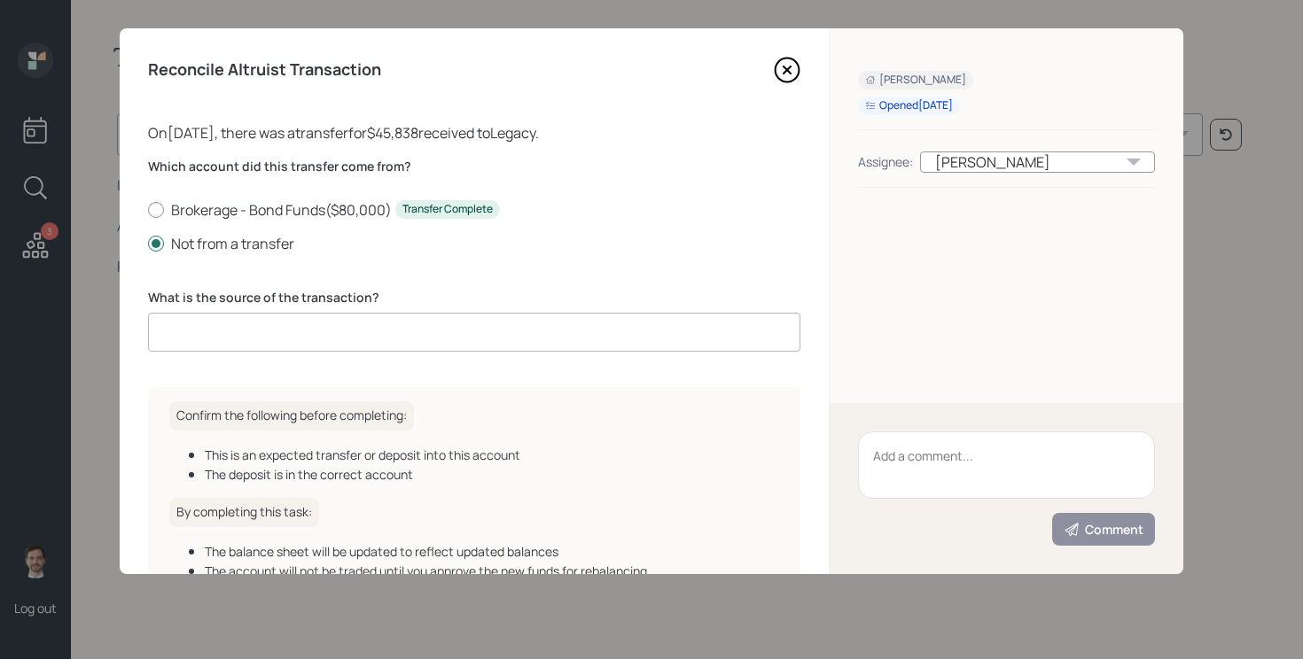
click at [262, 335] on input at bounding box center [474, 332] width 652 height 39
type input "Internal Transfer"
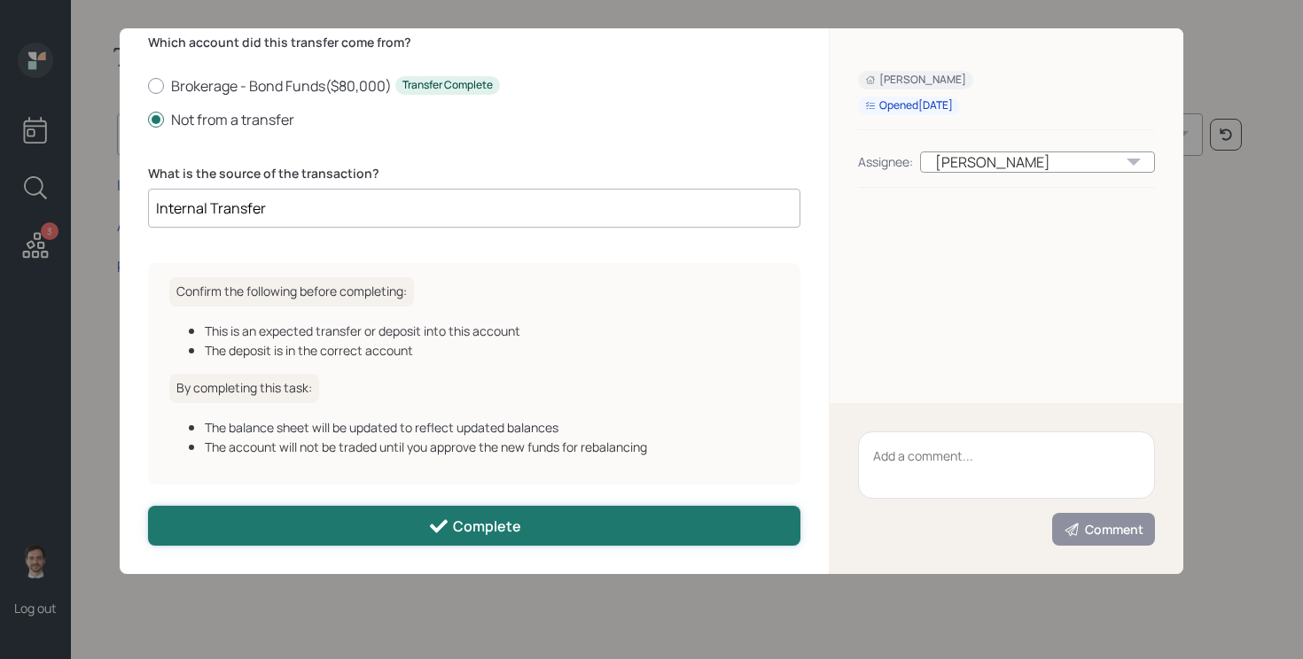
click at [295, 525] on button "Complete" at bounding box center [474, 526] width 652 height 40
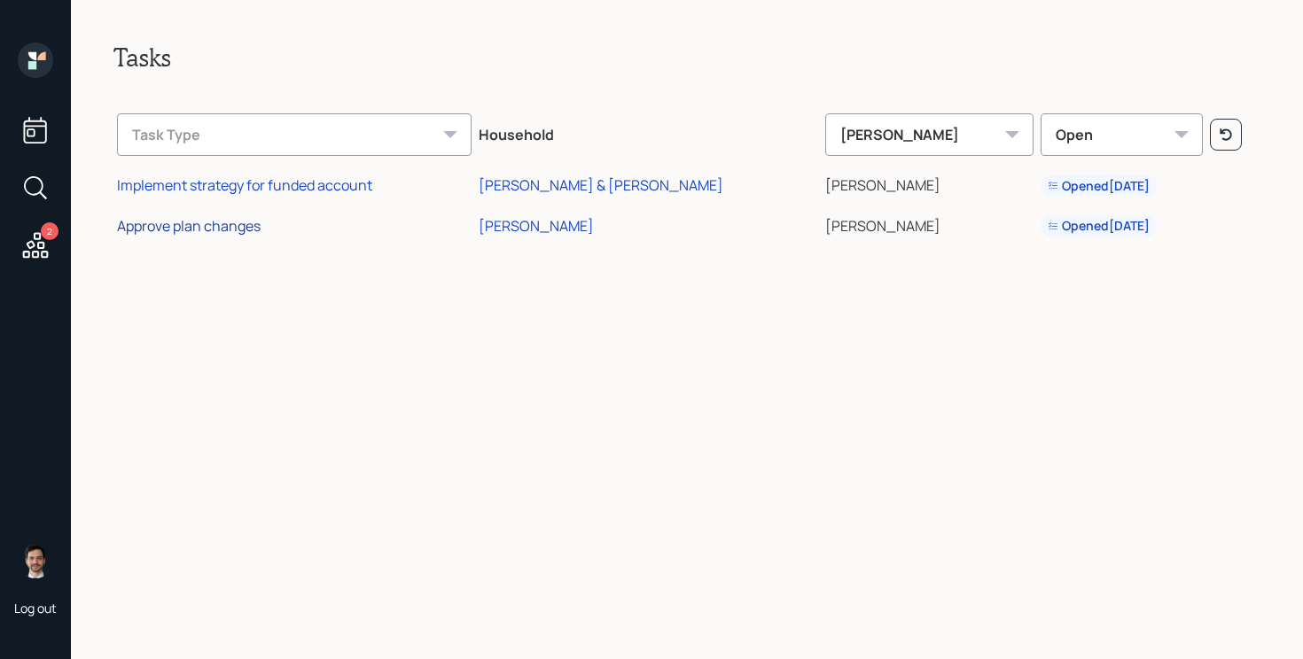
click at [227, 231] on div "Approve plan changes" at bounding box center [189, 225] width 144 height 19
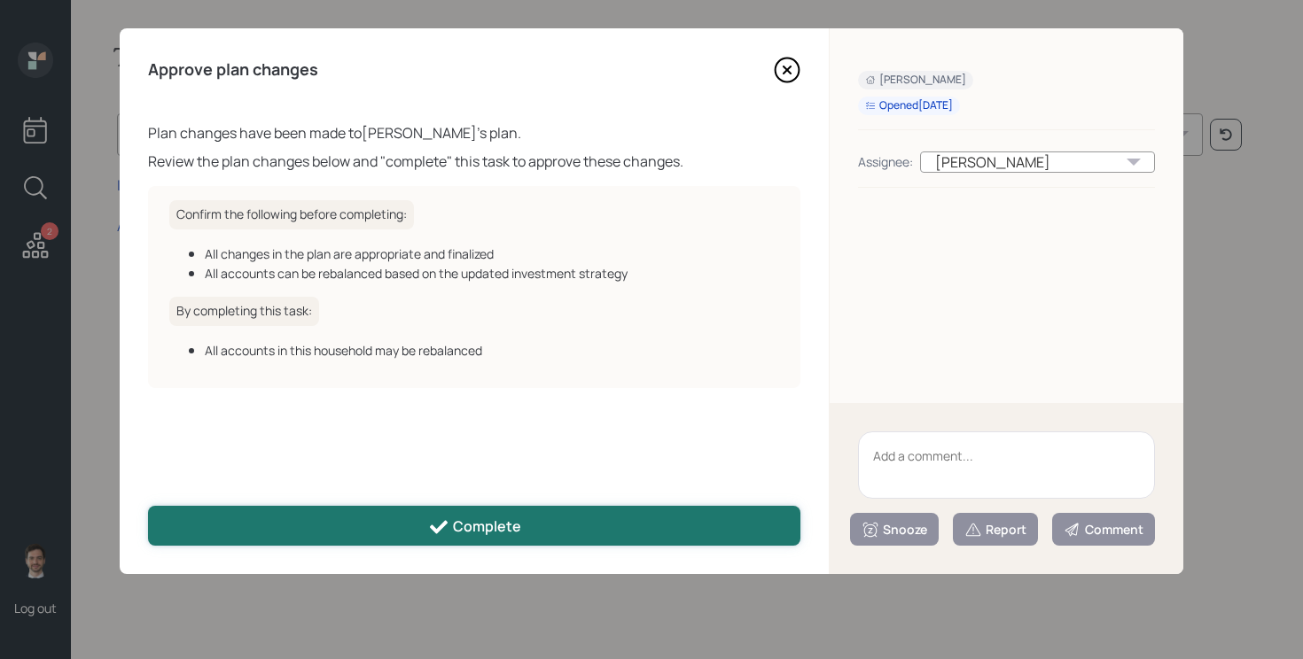
click at [490, 530] on div "Complete" at bounding box center [474, 527] width 93 height 21
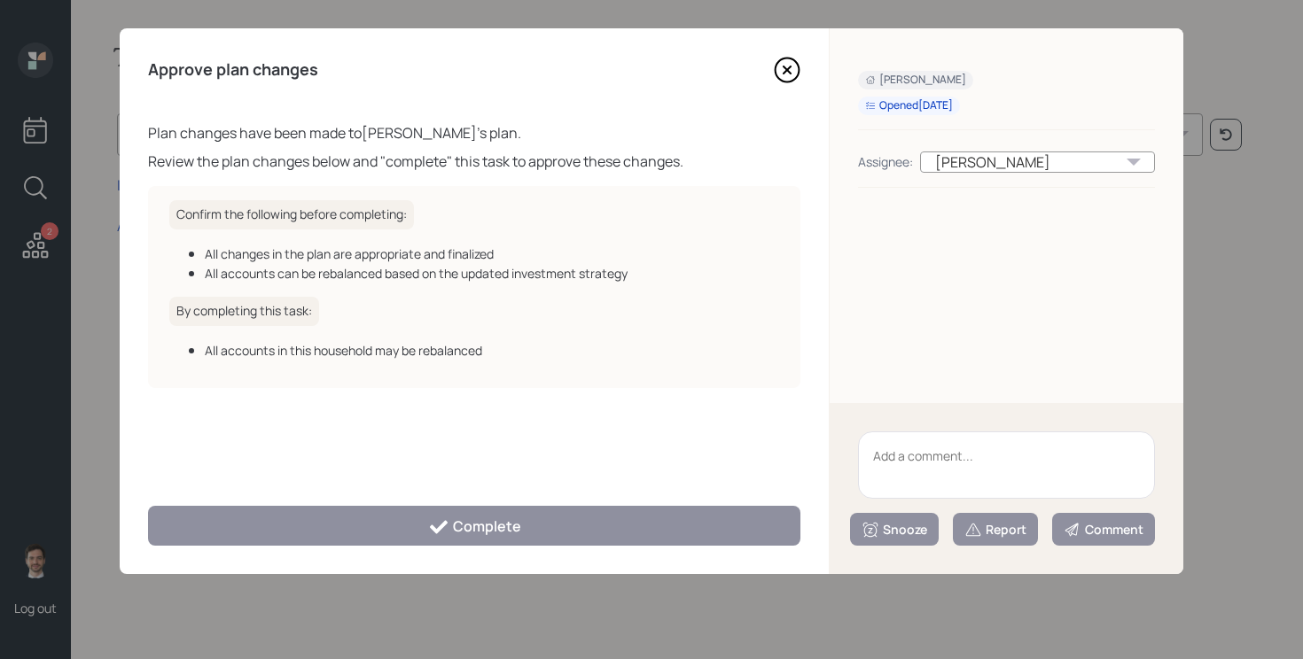
click at [786, 75] on icon at bounding box center [787, 70] width 27 height 27
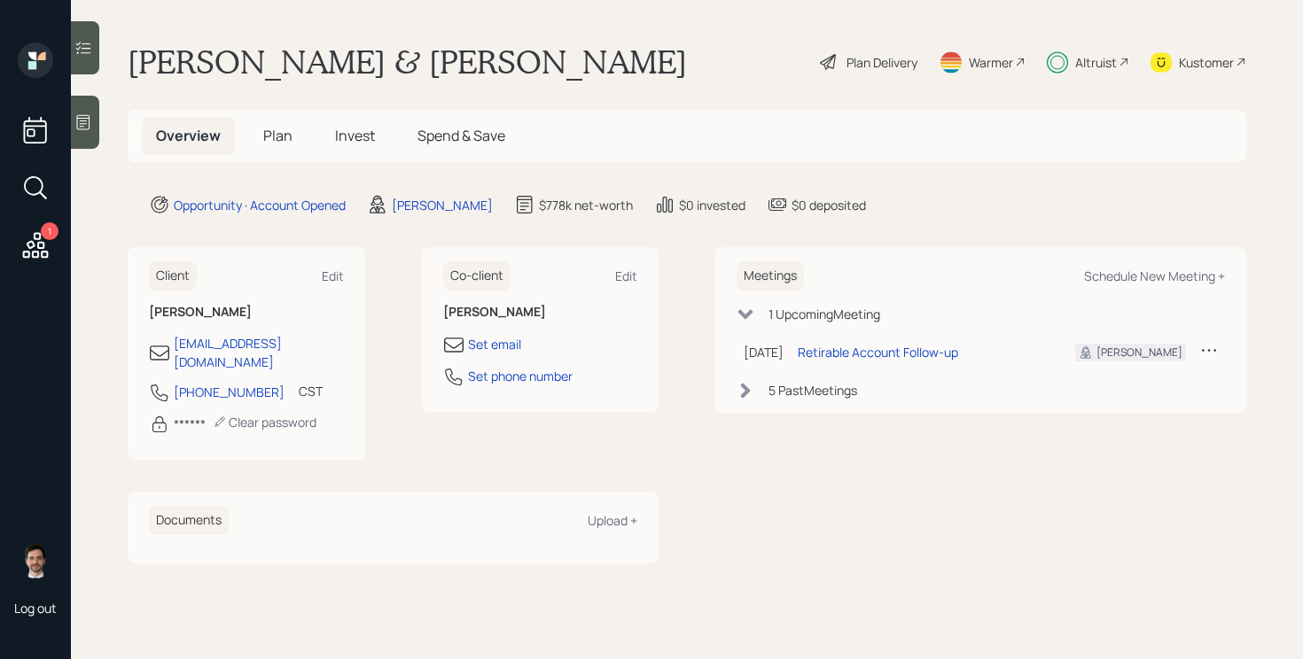
click at [41, 190] on icon at bounding box center [33, 185] width 19 height 19
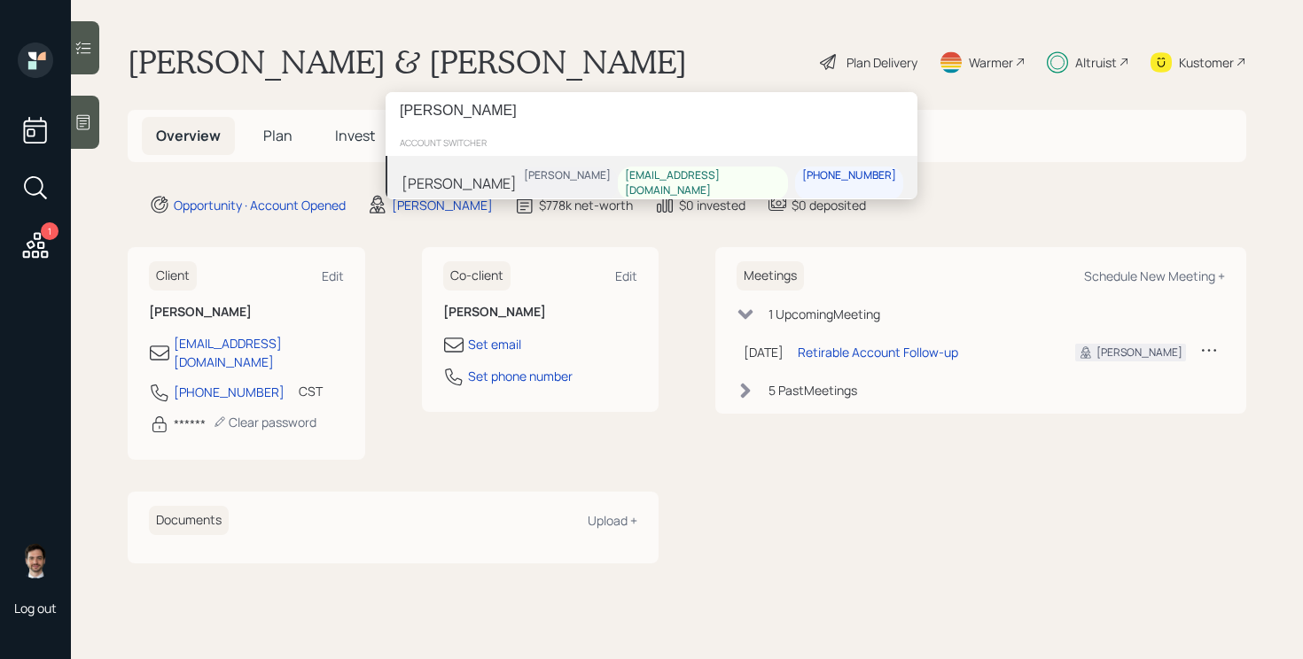
type input "[PERSON_NAME]"
